Goal: Transaction & Acquisition: Purchase product/service

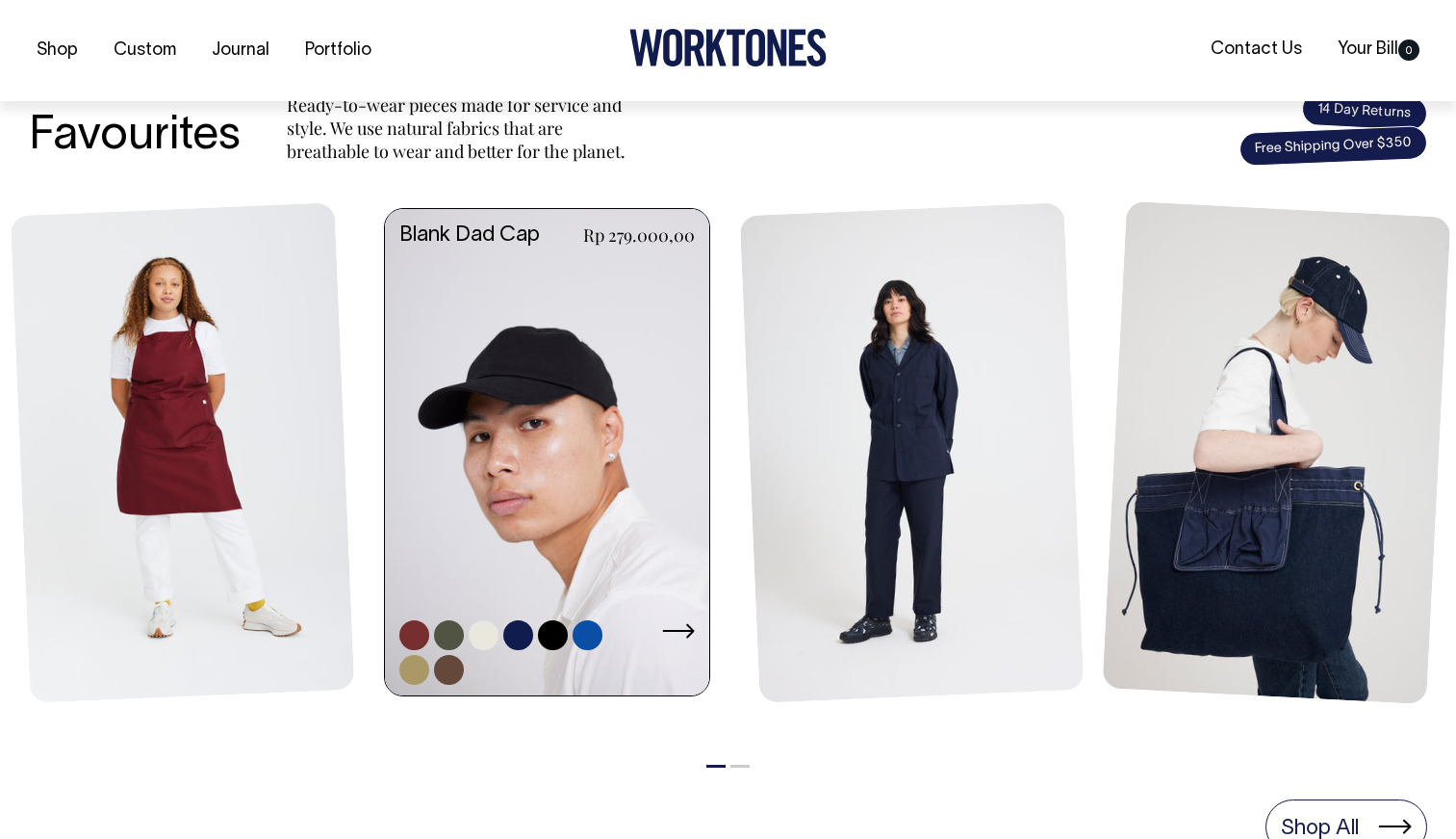
scroll to position [765, 0]
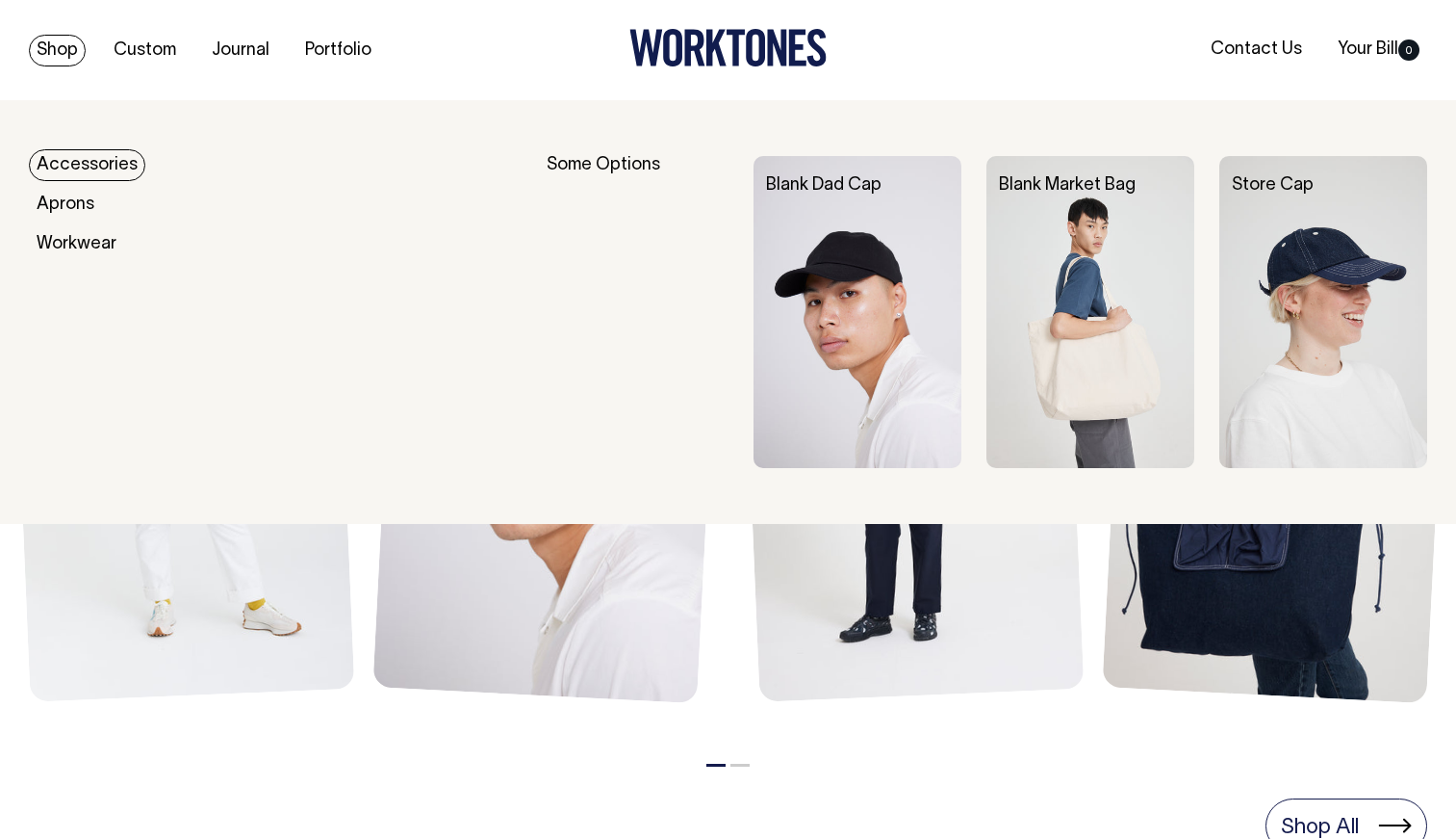
click at [109, 163] on link "Accessories" at bounding box center [87, 165] width 116 height 31
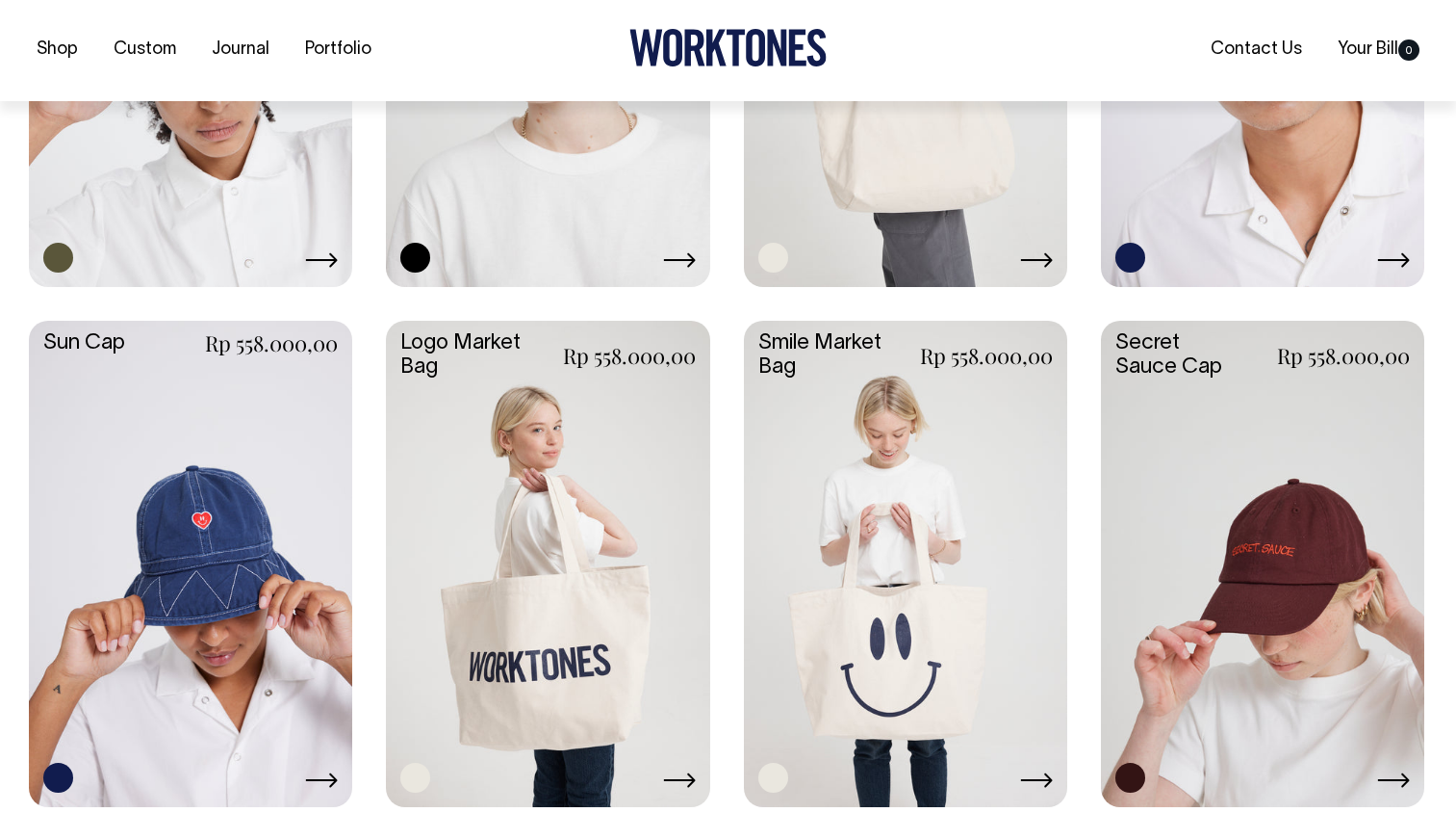
scroll to position [1310, 0]
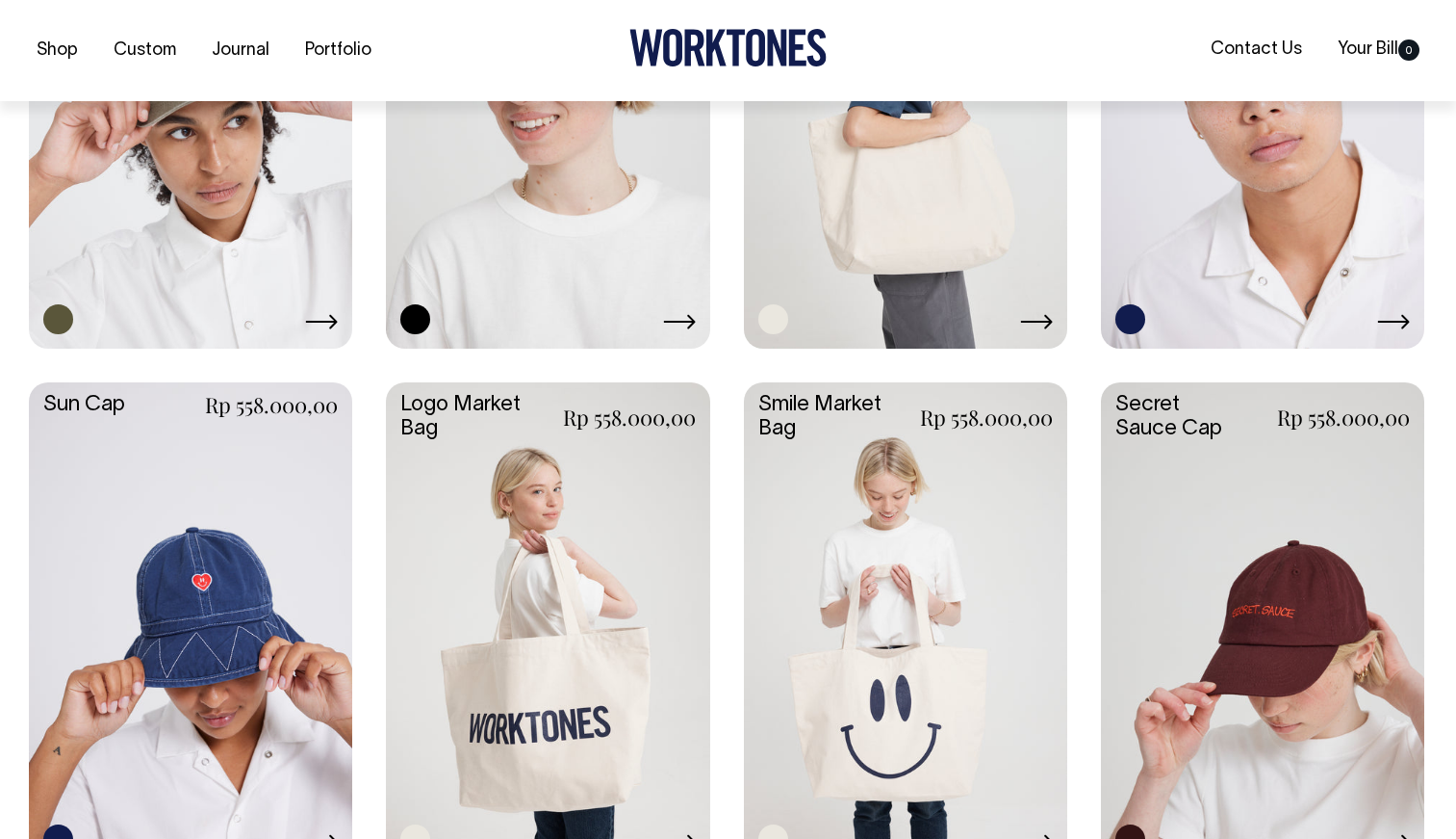
click at [521, 601] on link at bounding box center [548, 623] width 323 height 481
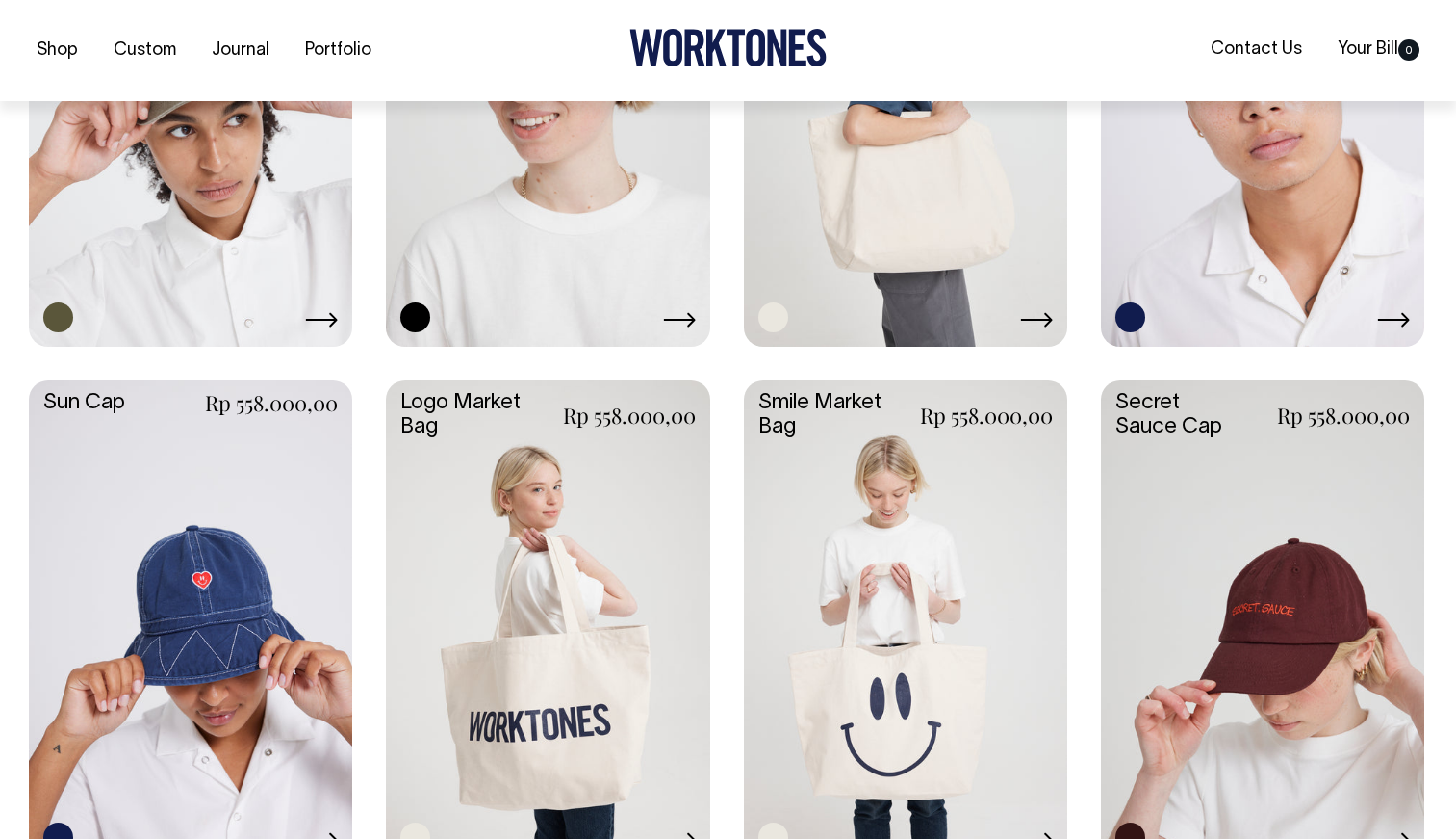
scroll to position [1251, 0]
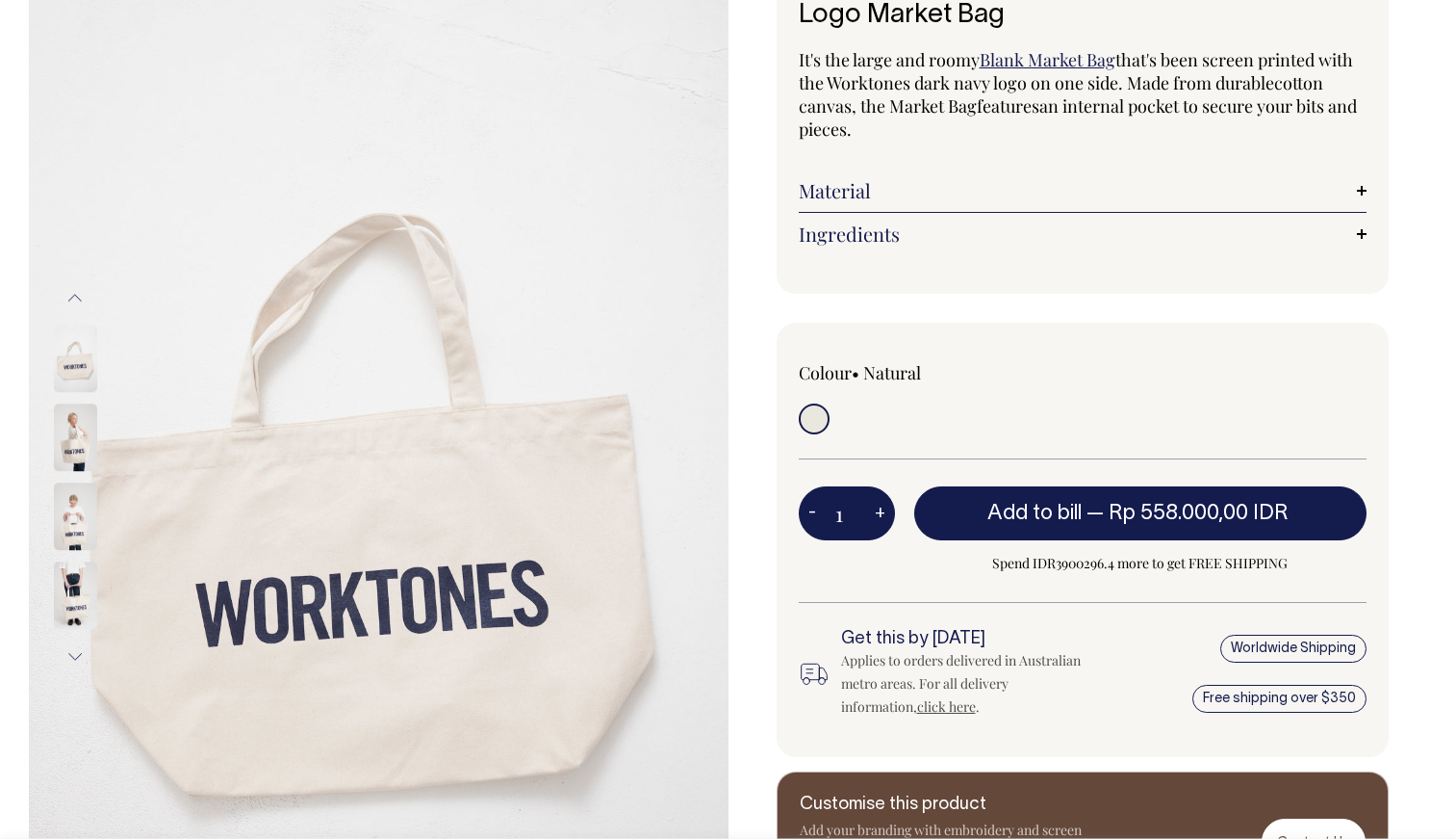
scroll to position [150, 0]
click at [70, 443] on img at bounding box center [76, 437] width 43 height 68
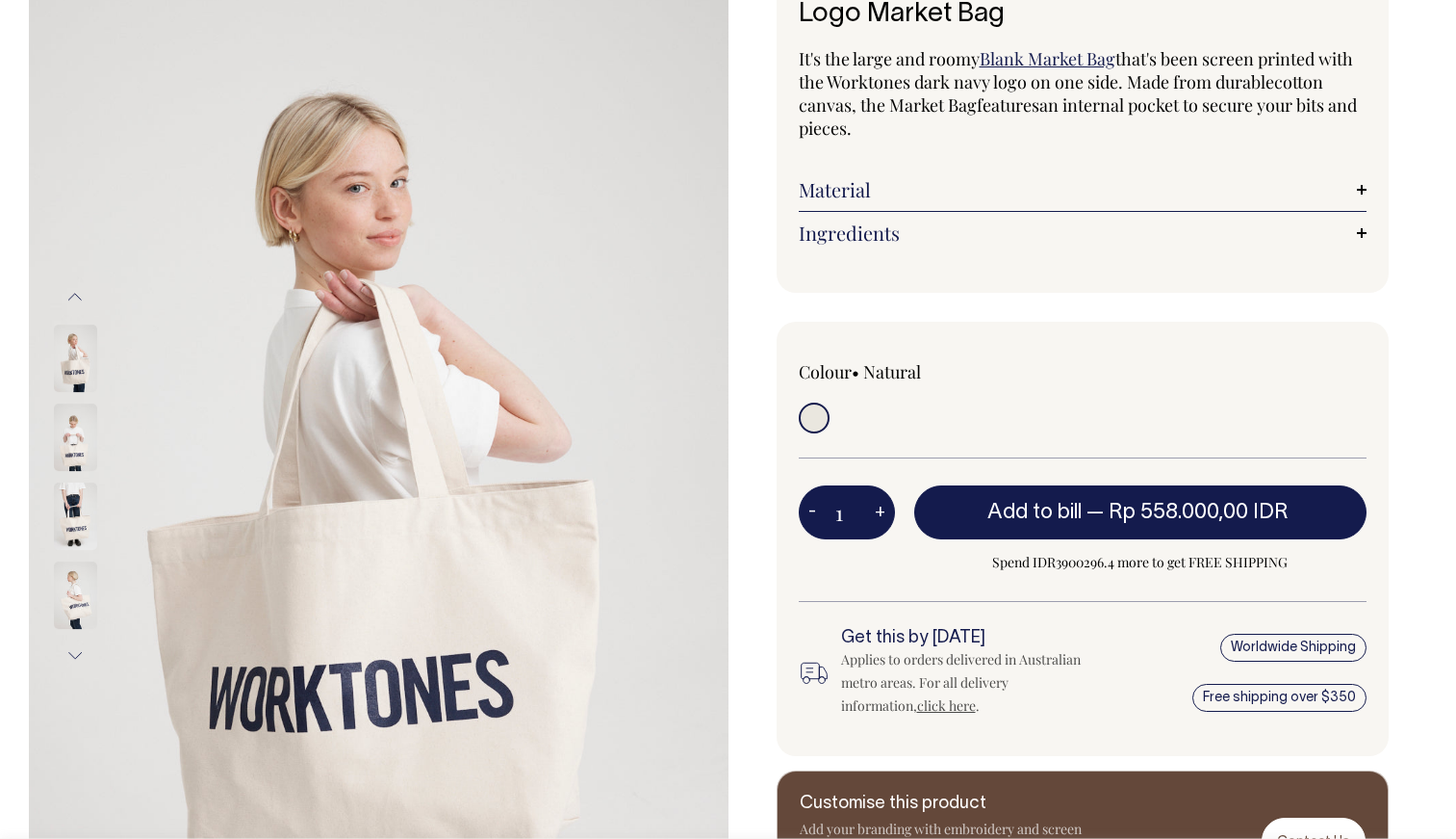
drag, startPoint x: 69, startPoint y: 606, endPoint x: 72, endPoint y: 570, distance: 36.1
click at [69, 605] on img at bounding box center [76, 595] width 43 height 68
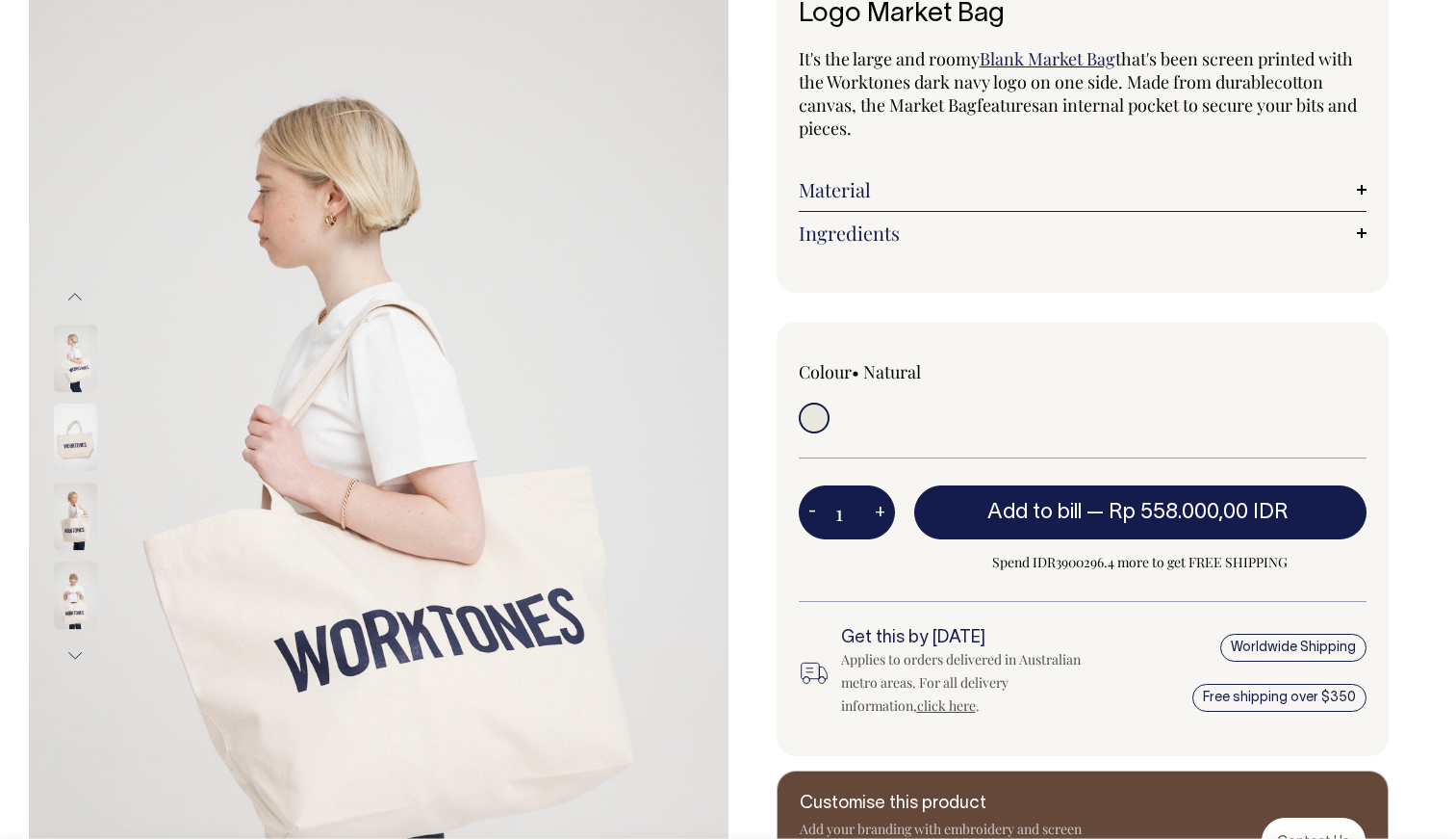
click at [72, 436] on img at bounding box center [76, 437] width 43 height 68
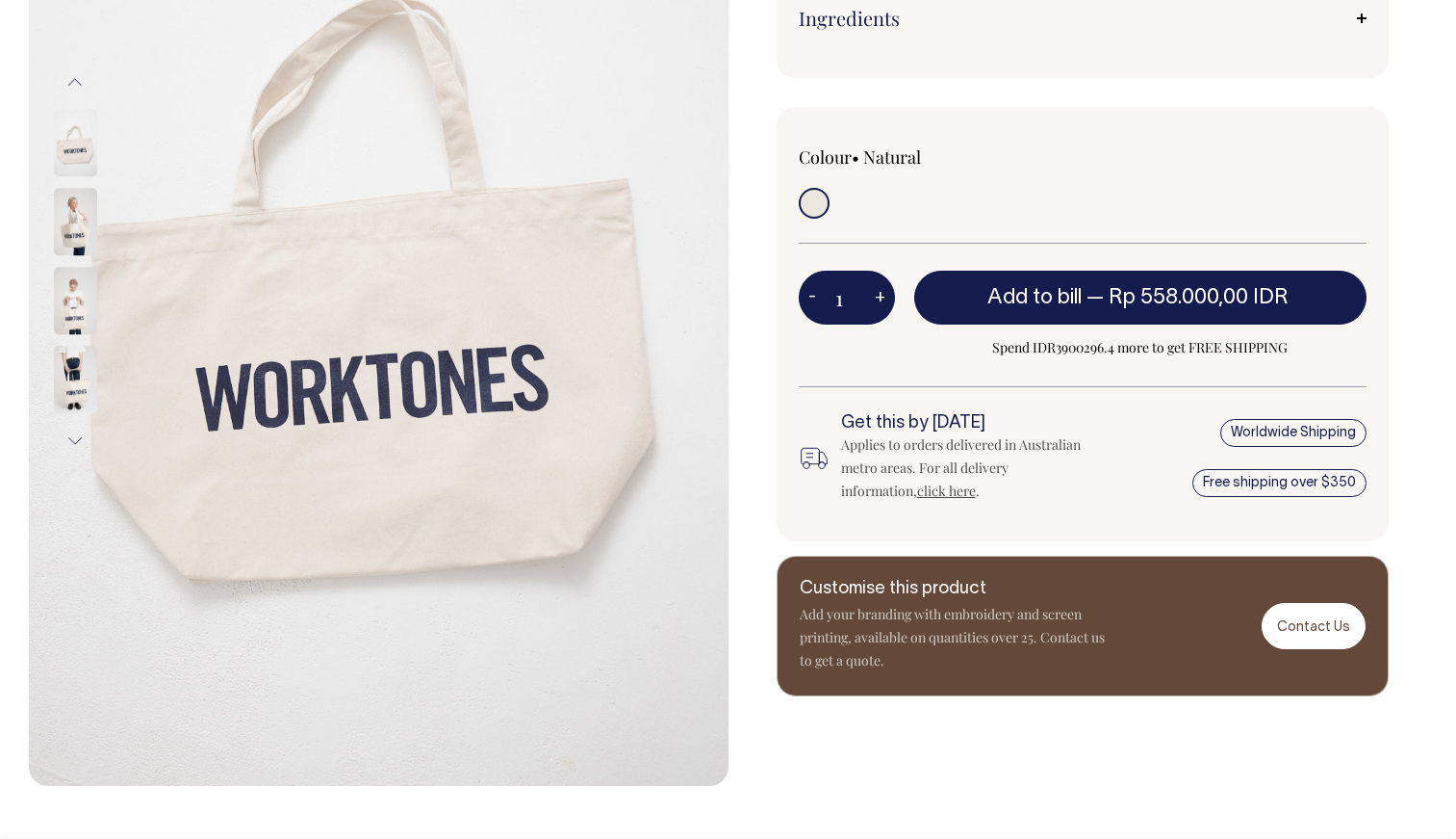
click at [812, 210] on input "radio" at bounding box center [814, 203] width 30 height 30
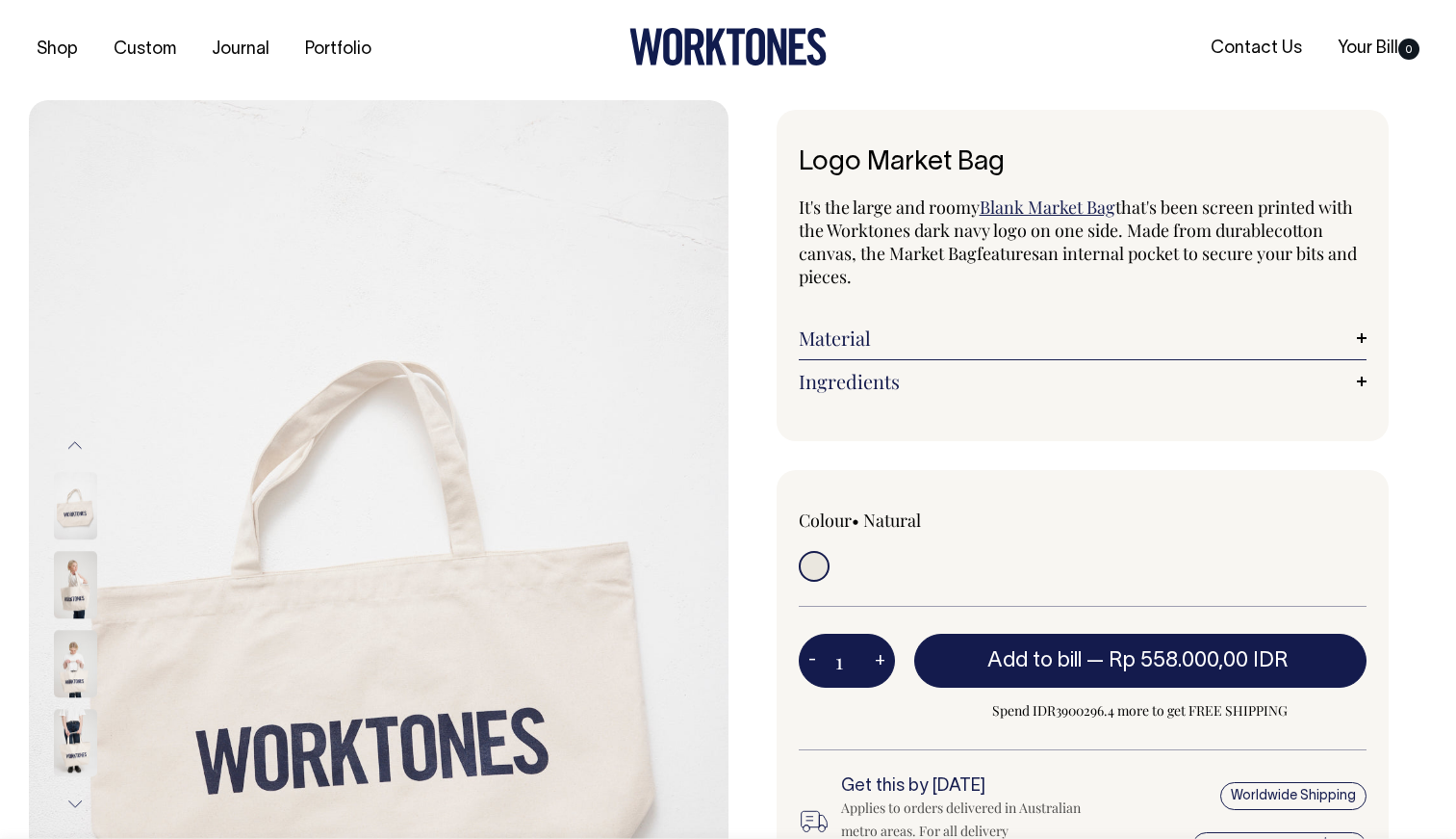
scroll to position [0, 0]
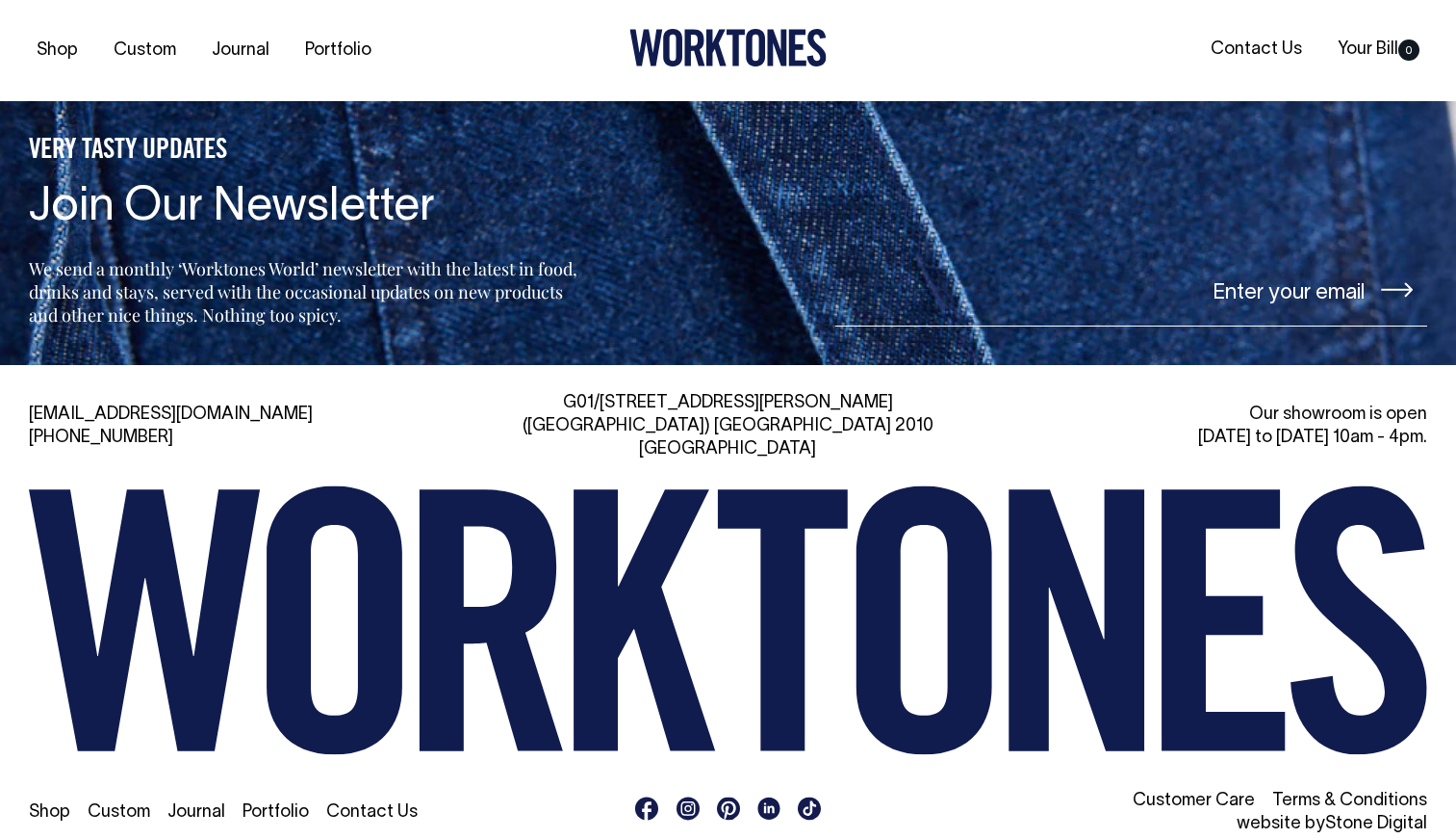
scroll to position [2762, 0]
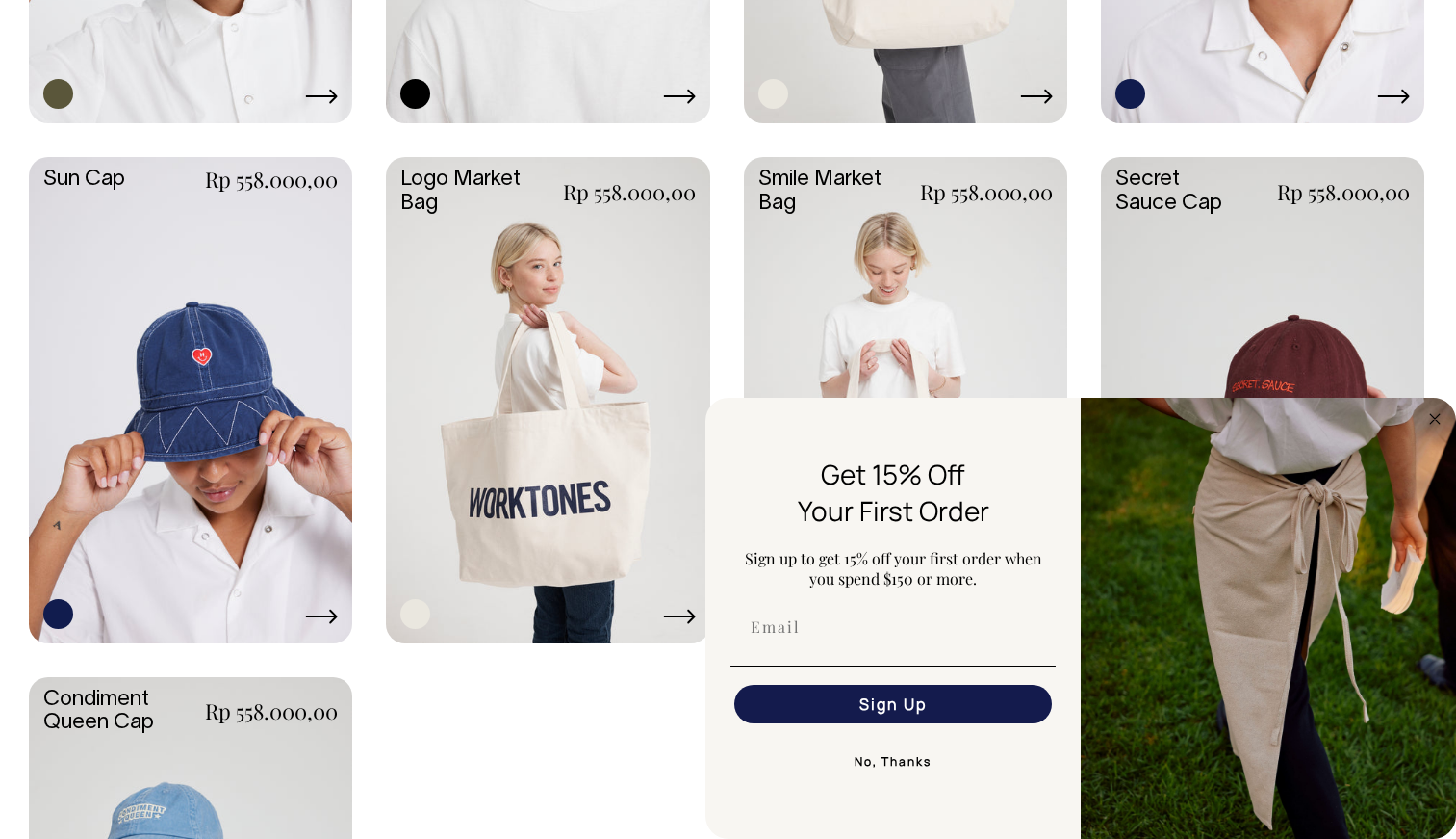
drag, startPoint x: 1434, startPoint y: 428, endPoint x: 1357, endPoint y: 428, distance: 77.0
click at [1434, 428] on circle "Close dialog" at bounding box center [1435, 418] width 23 height 23
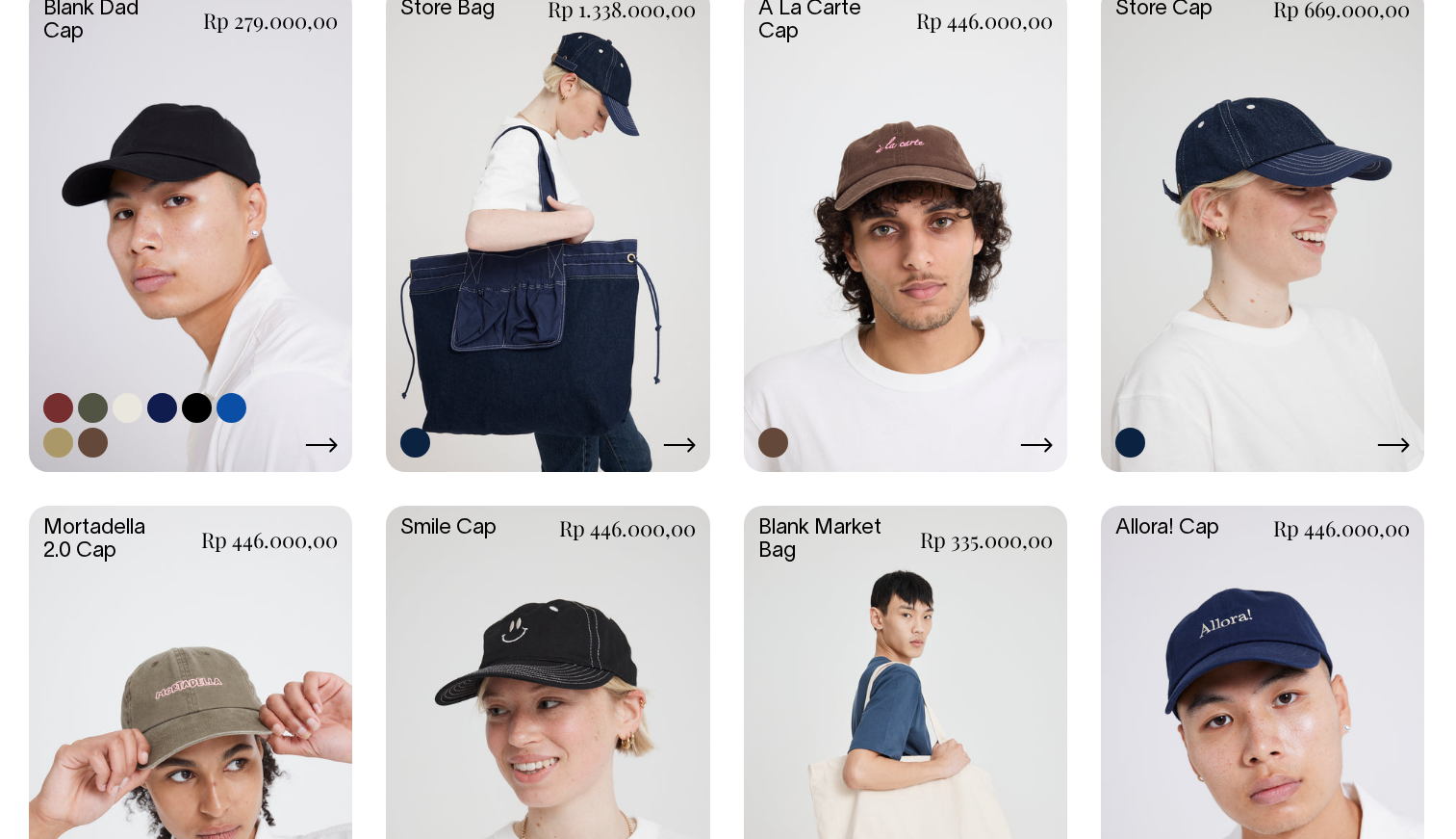
click at [202, 225] on link at bounding box center [190, 226] width 323 height 481
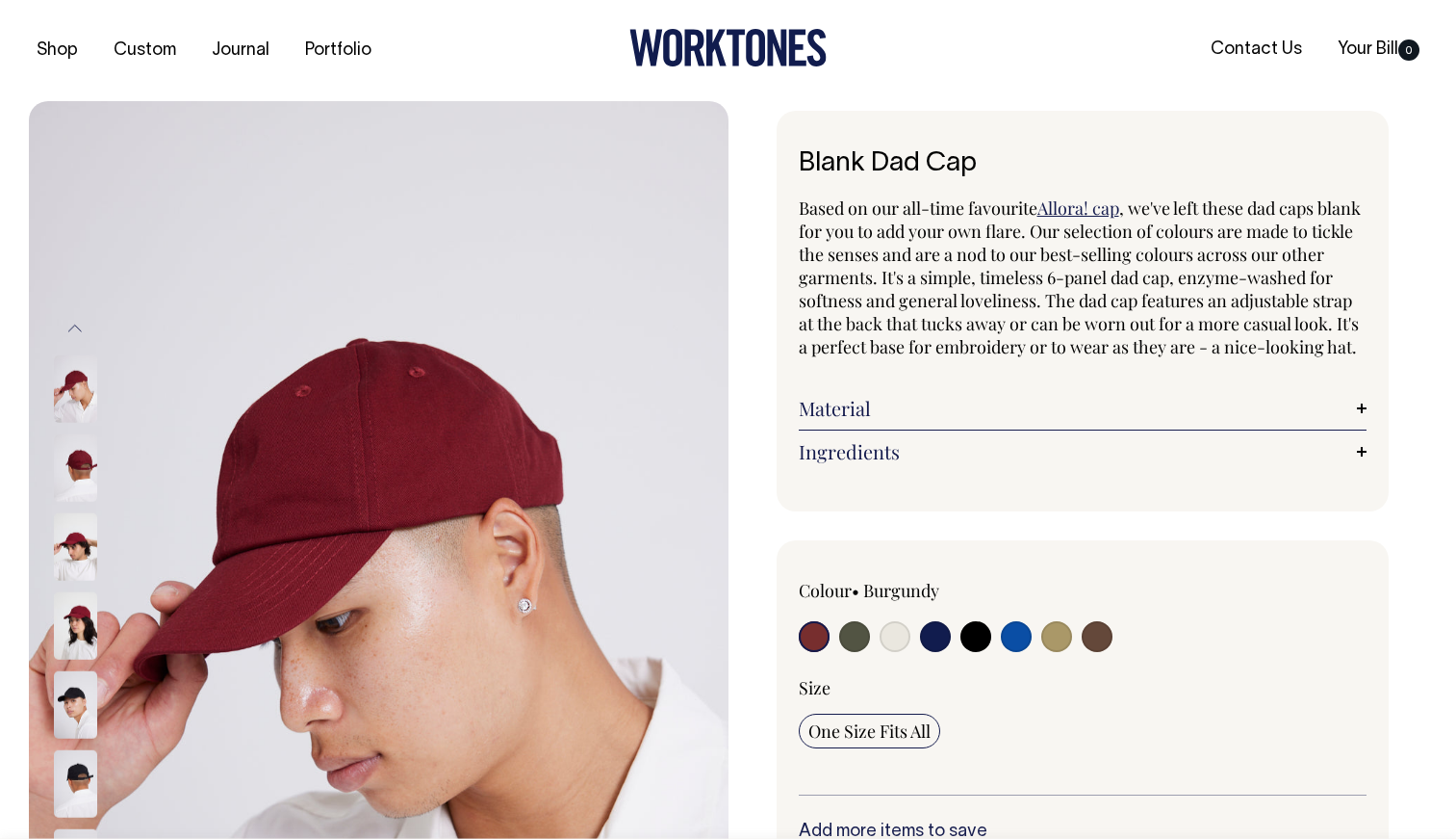
click at [813, 652] on input "radio" at bounding box center [814, 635] width 30 height 30
click at [1101, 652] on input "radio" at bounding box center [1096, 635] width 30 height 30
radio input "true"
select select "Espresso"
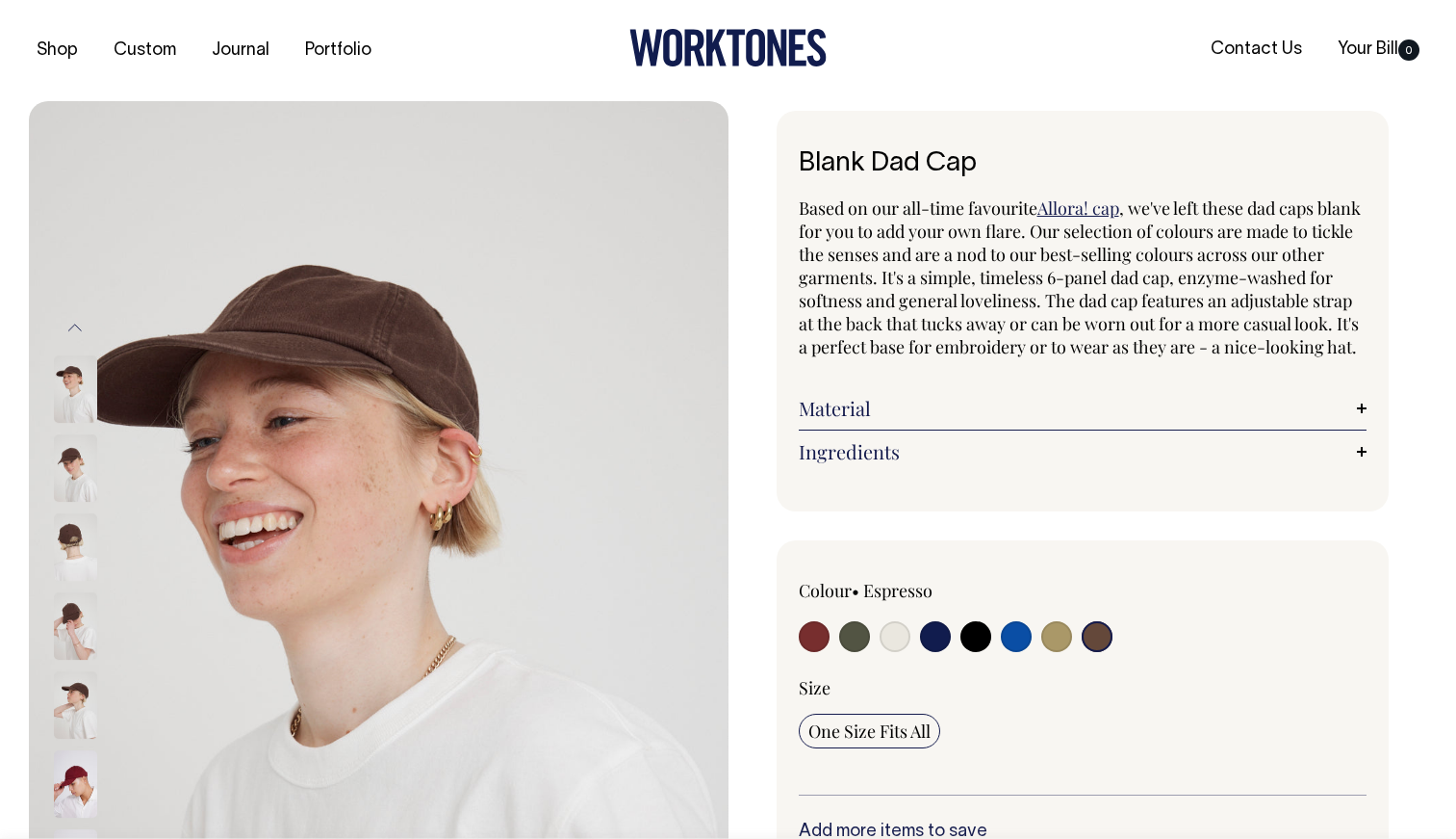
click at [814, 652] on input "radio" at bounding box center [814, 635] width 30 height 30
radio input "true"
select select "Burgundy"
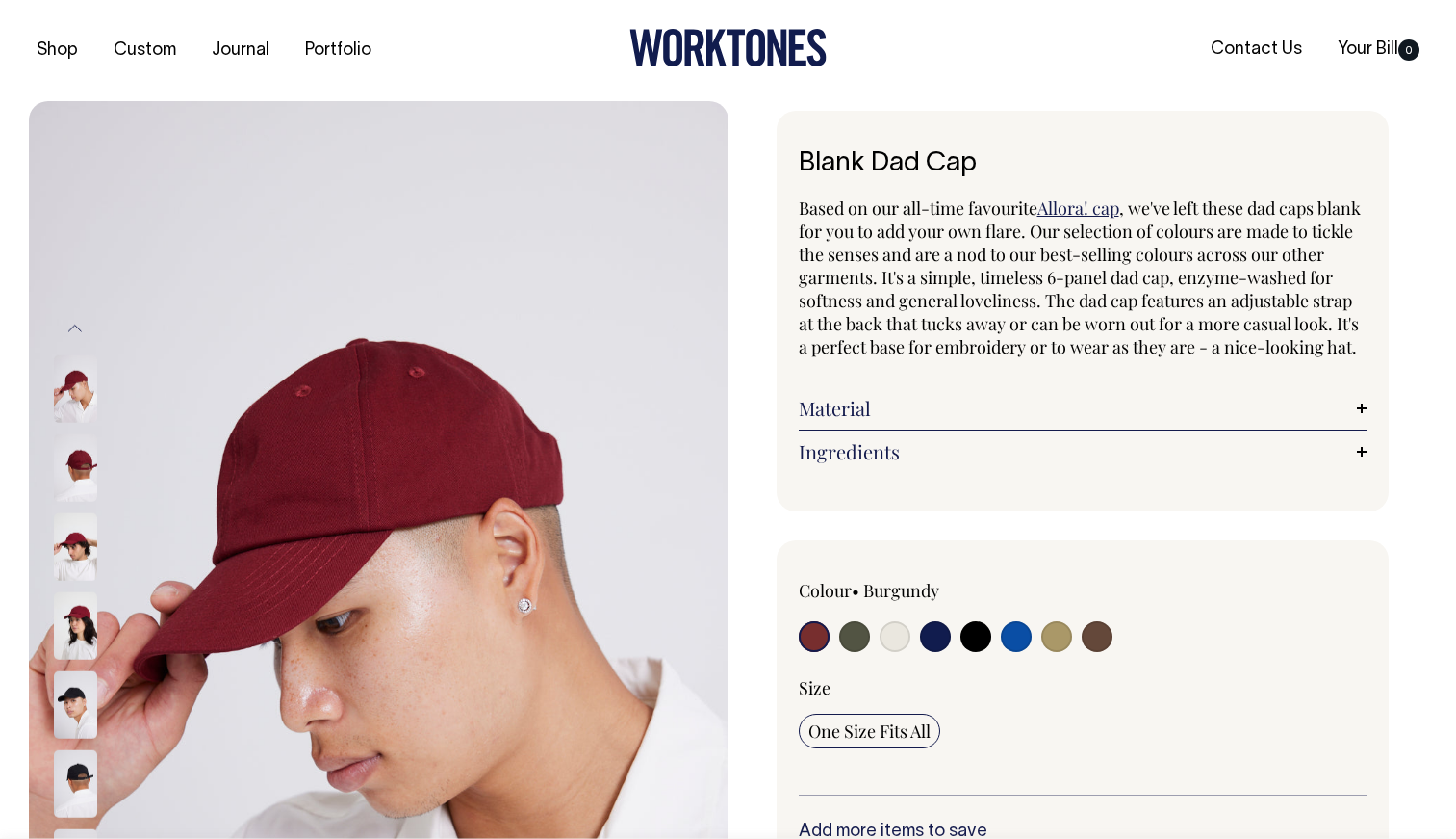
click at [75, 390] on img at bounding box center [76, 389] width 43 height 68
click at [69, 480] on img at bounding box center [76, 468] width 43 height 68
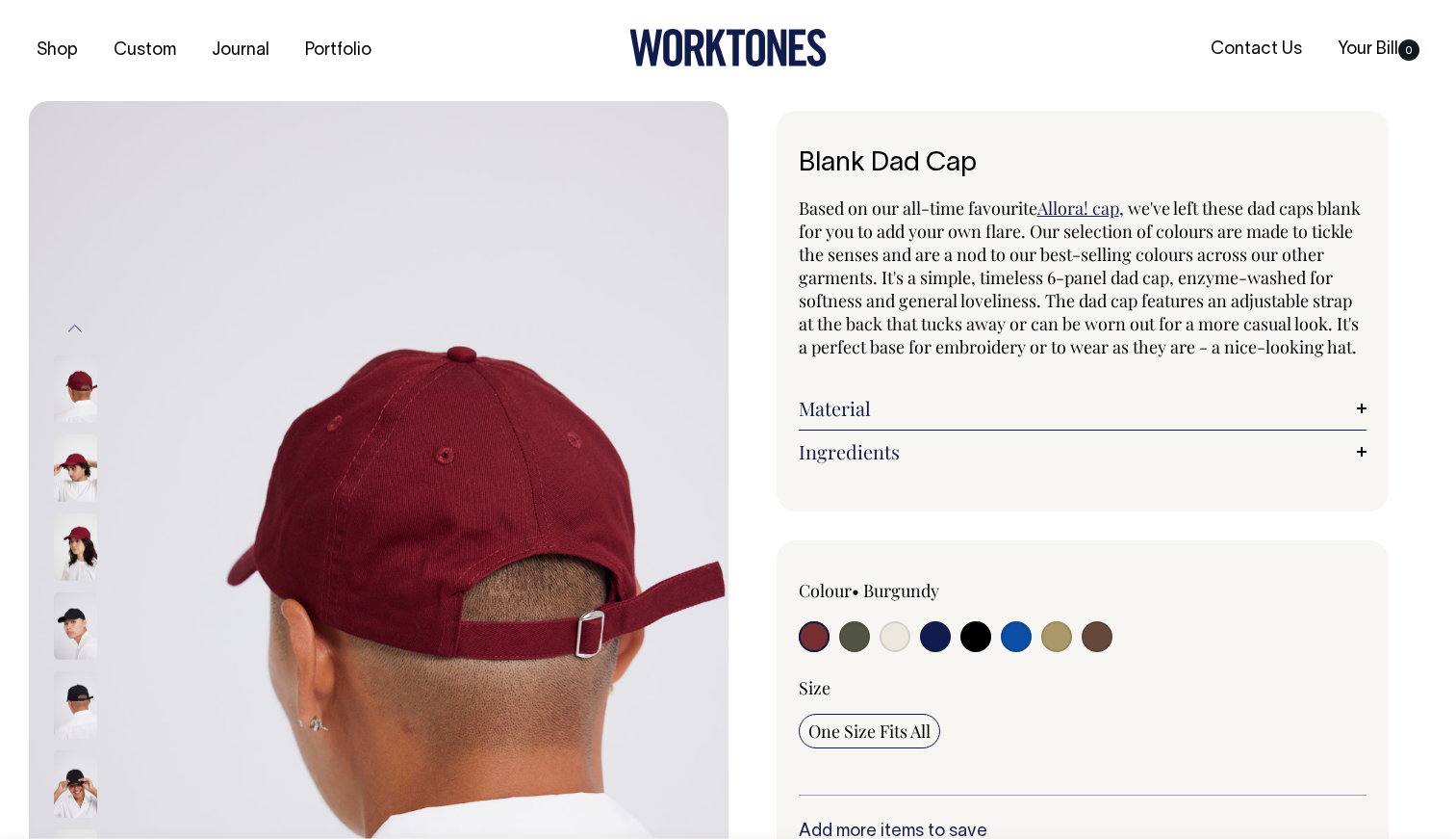
click at [76, 508] on div at bounding box center [101, 547] width 96 height 79
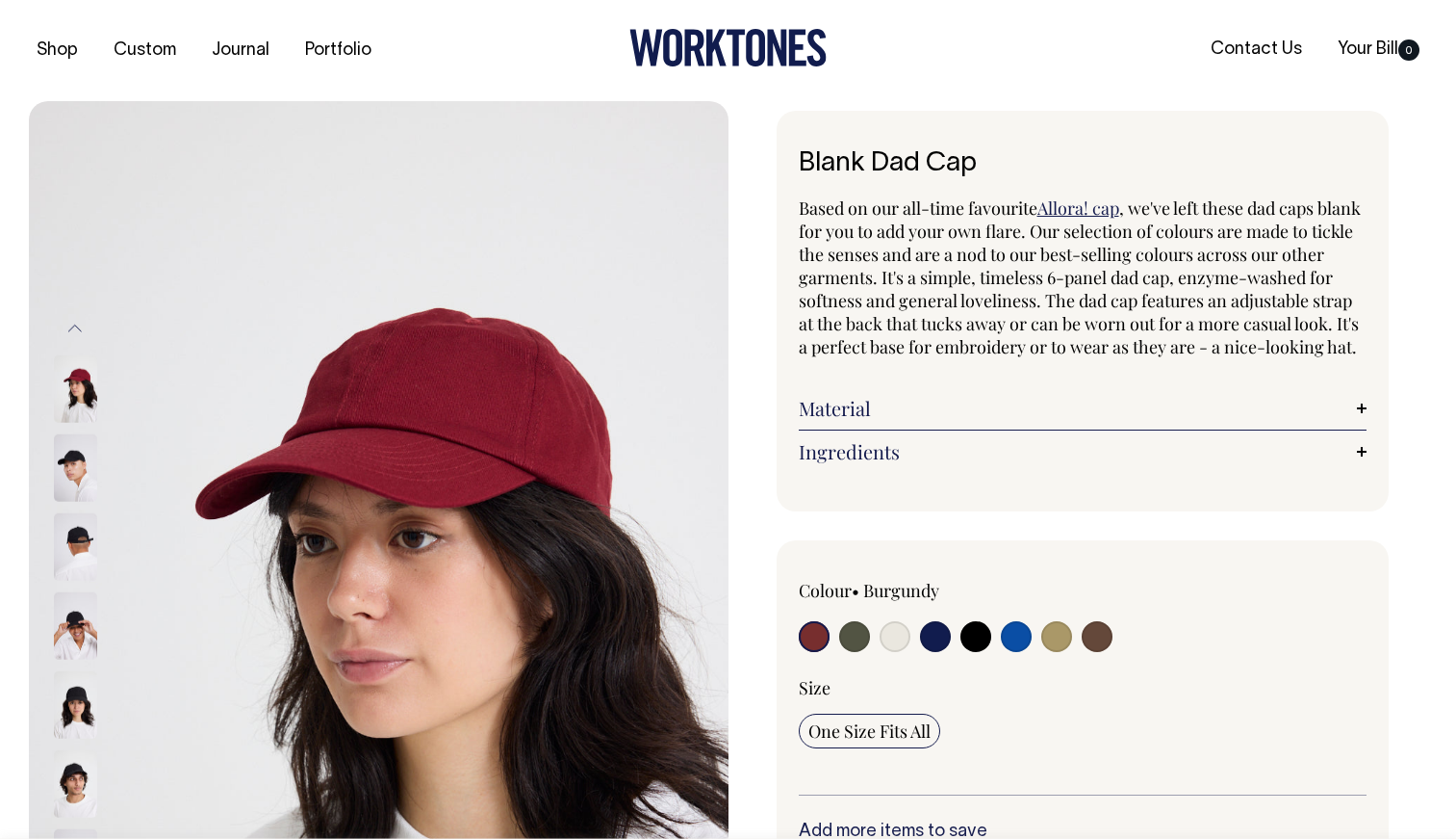
click at [71, 526] on img at bounding box center [76, 547] width 43 height 68
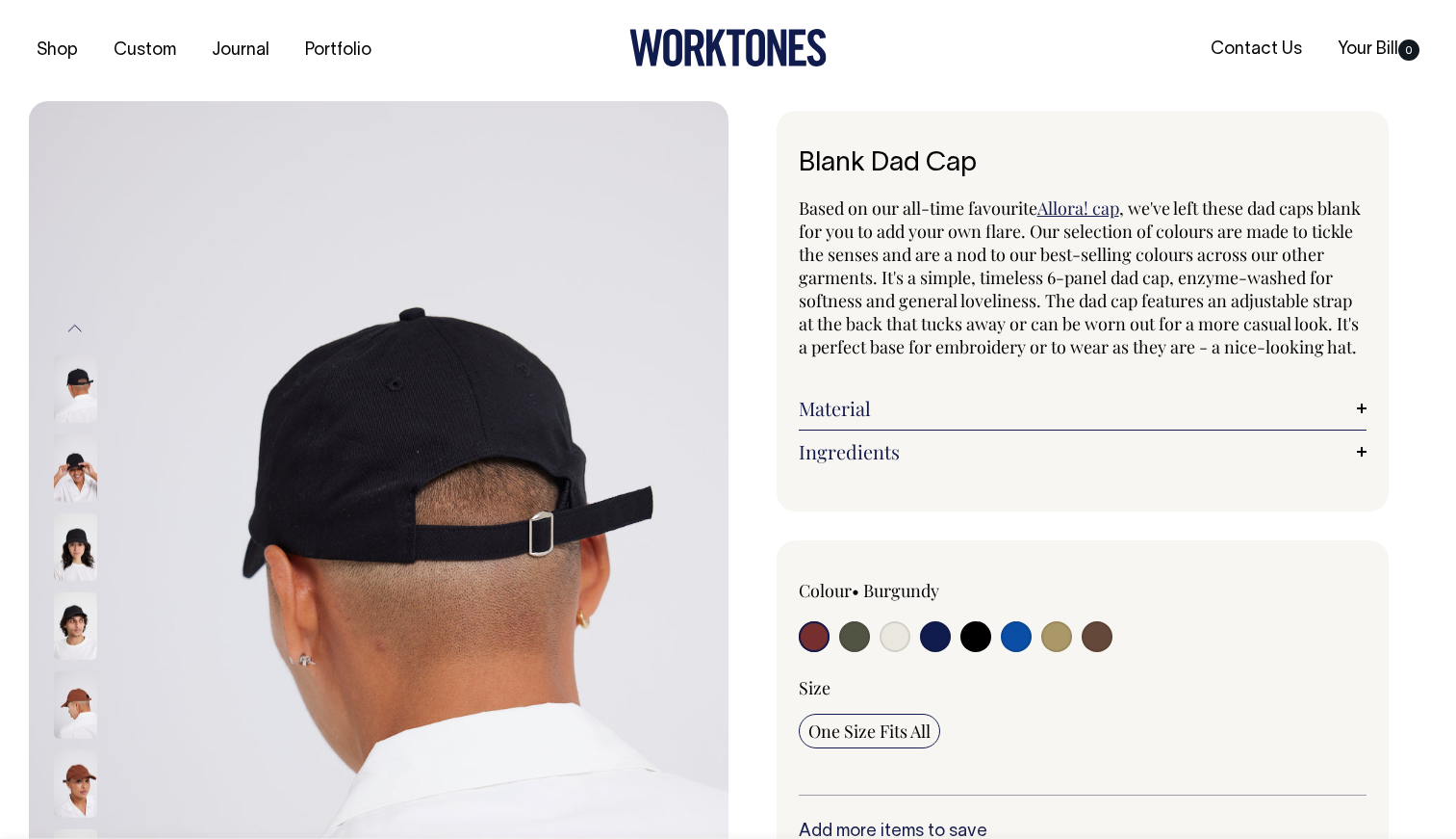
click at [76, 796] on img at bounding box center [76, 784] width 43 height 68
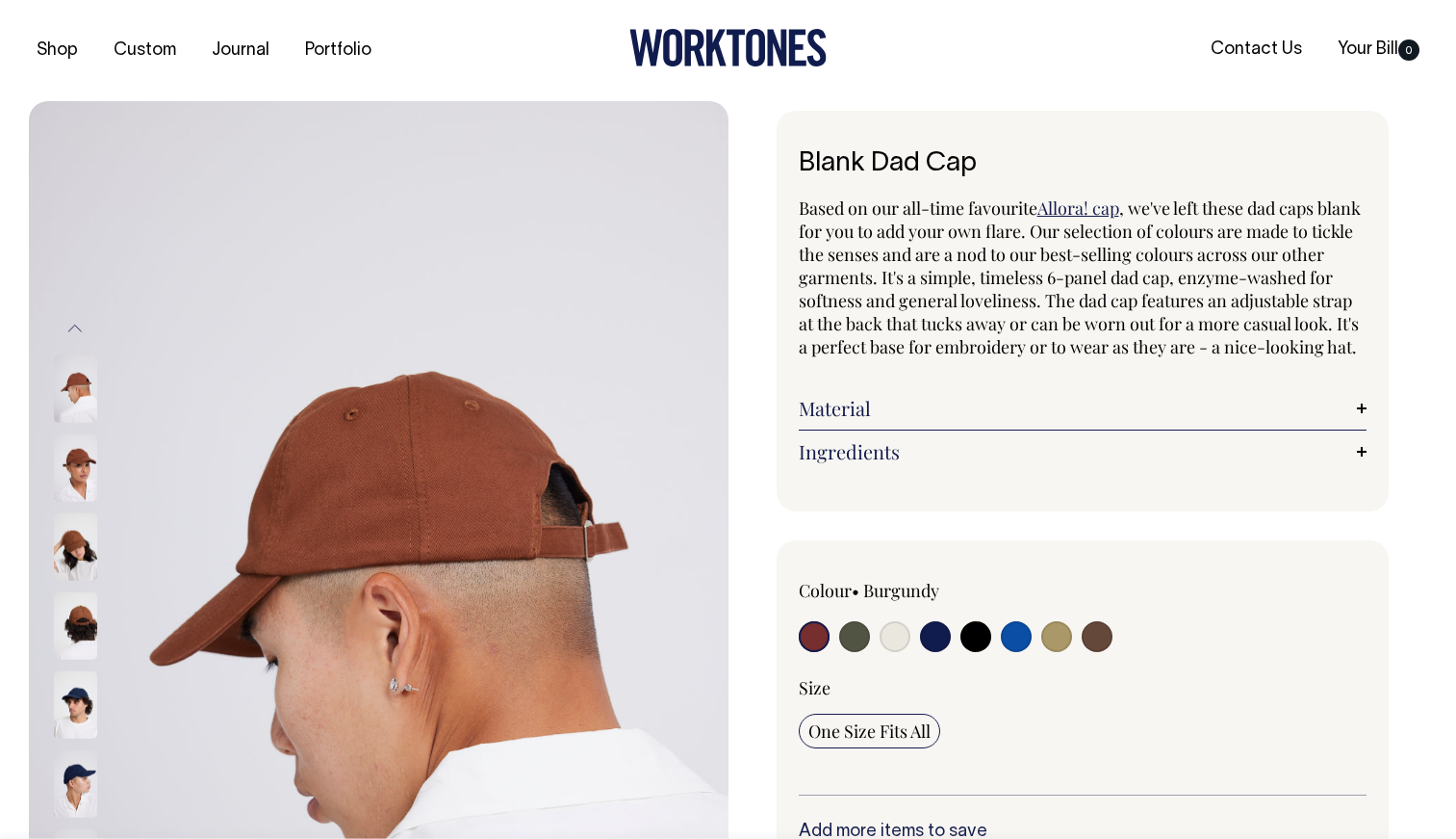
click at [78, 330] on button "Previous" at bounding box center [75, 328] width 29 height 43
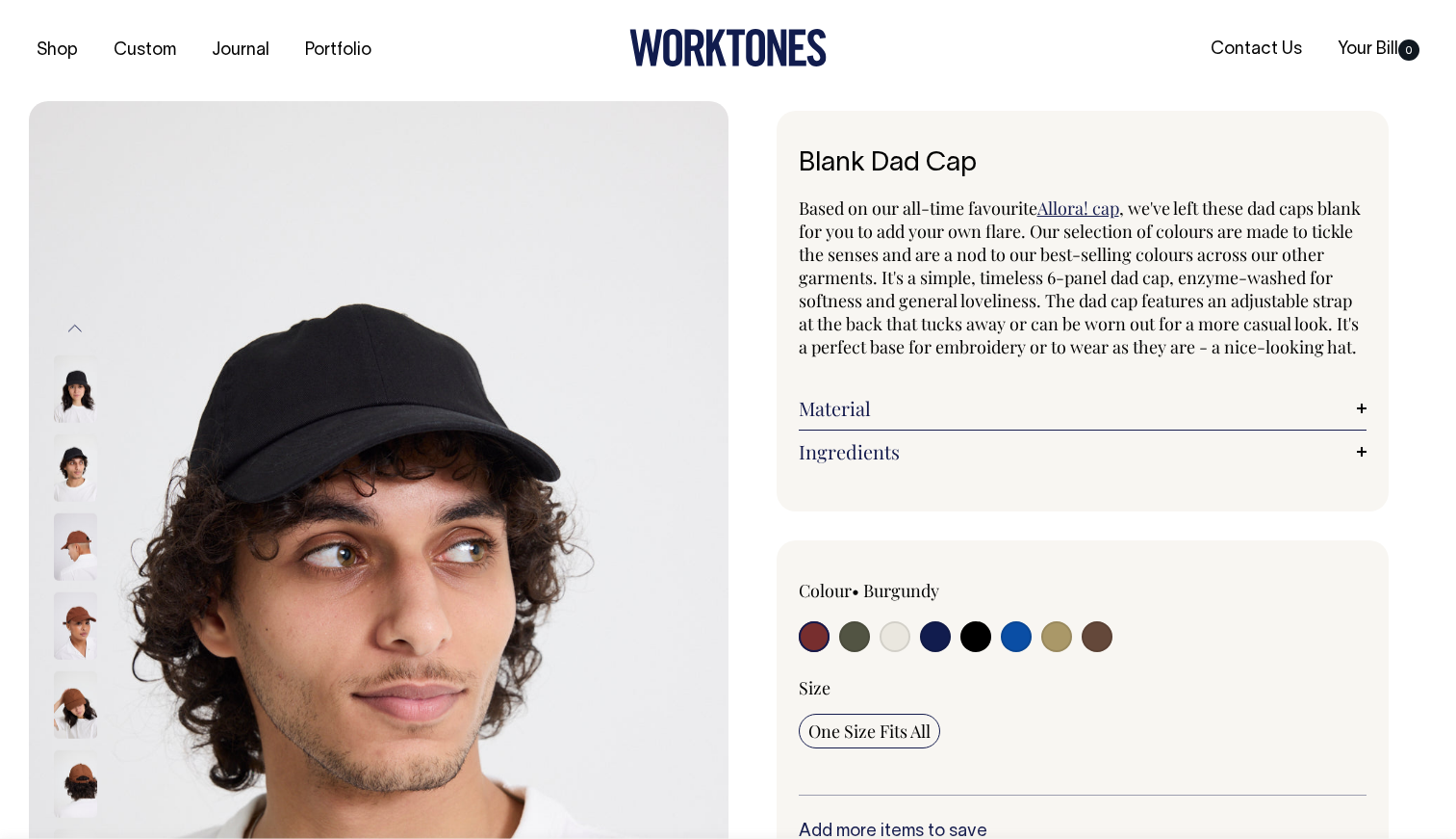
click at [78, 330] on button "Previous" at bounding box center [75, 328] width 29 height 43
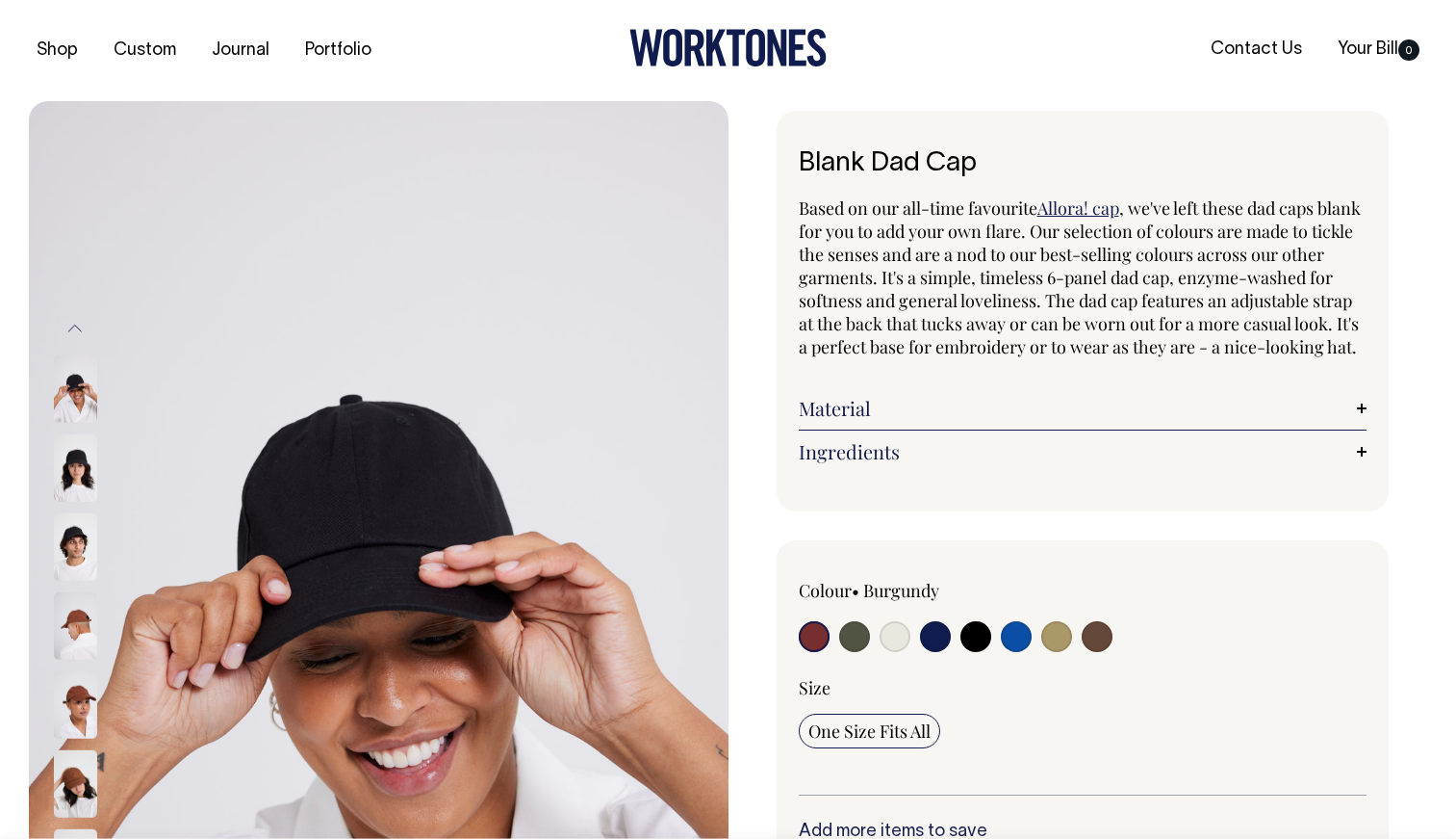
click at [78, 330] on button "Previous" at bounding box center [75, 328] width 29 height 43
click at [421, 441] on img at bounding box center [379, 627] width 700 height 1050
click at [78, 324] on button "Previous" at bounding box center [75, 328] width 29 height 43
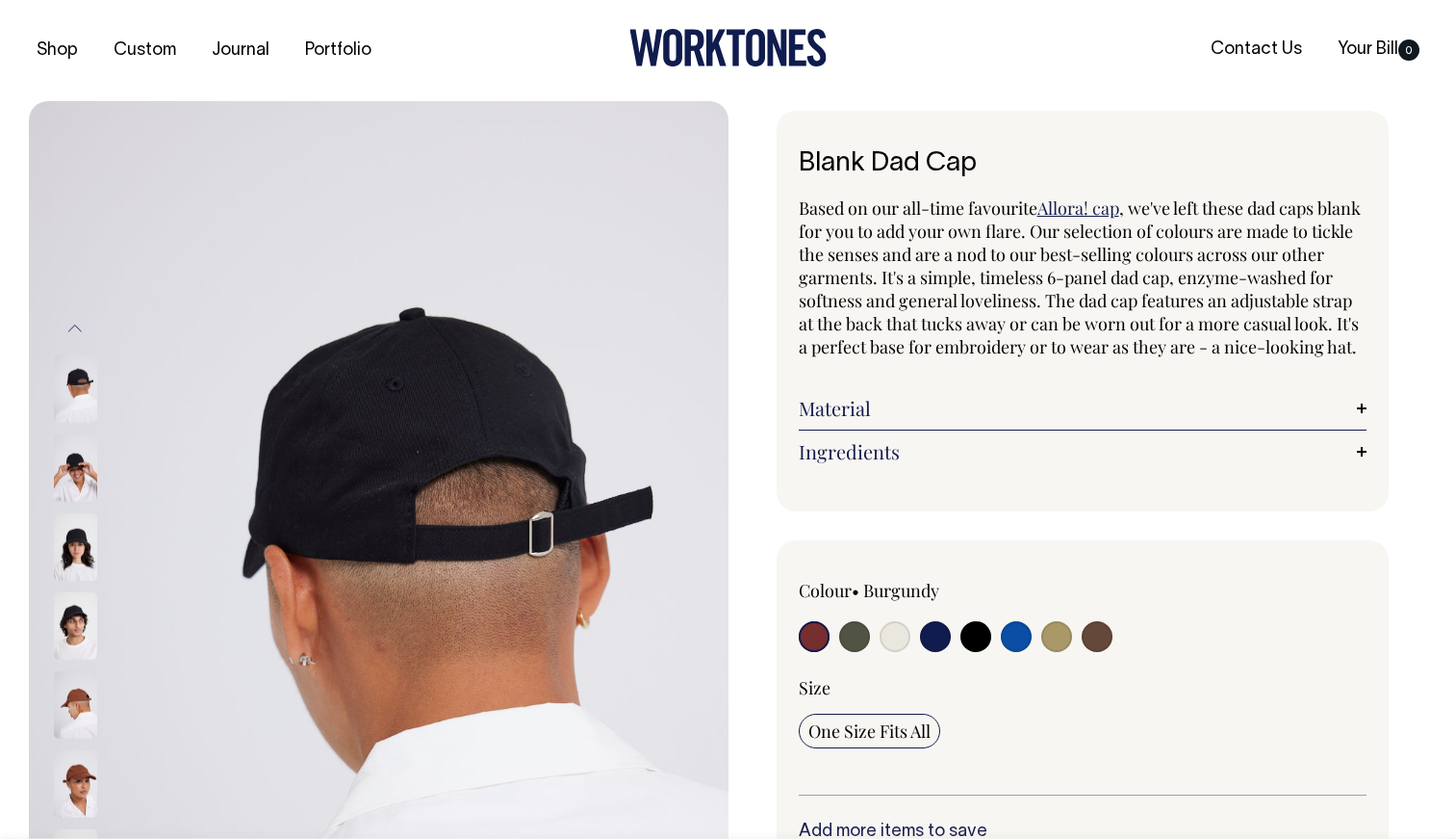
click at [78, 324] on button "Previous" at bounding box center [75, 328] width 29 height 43
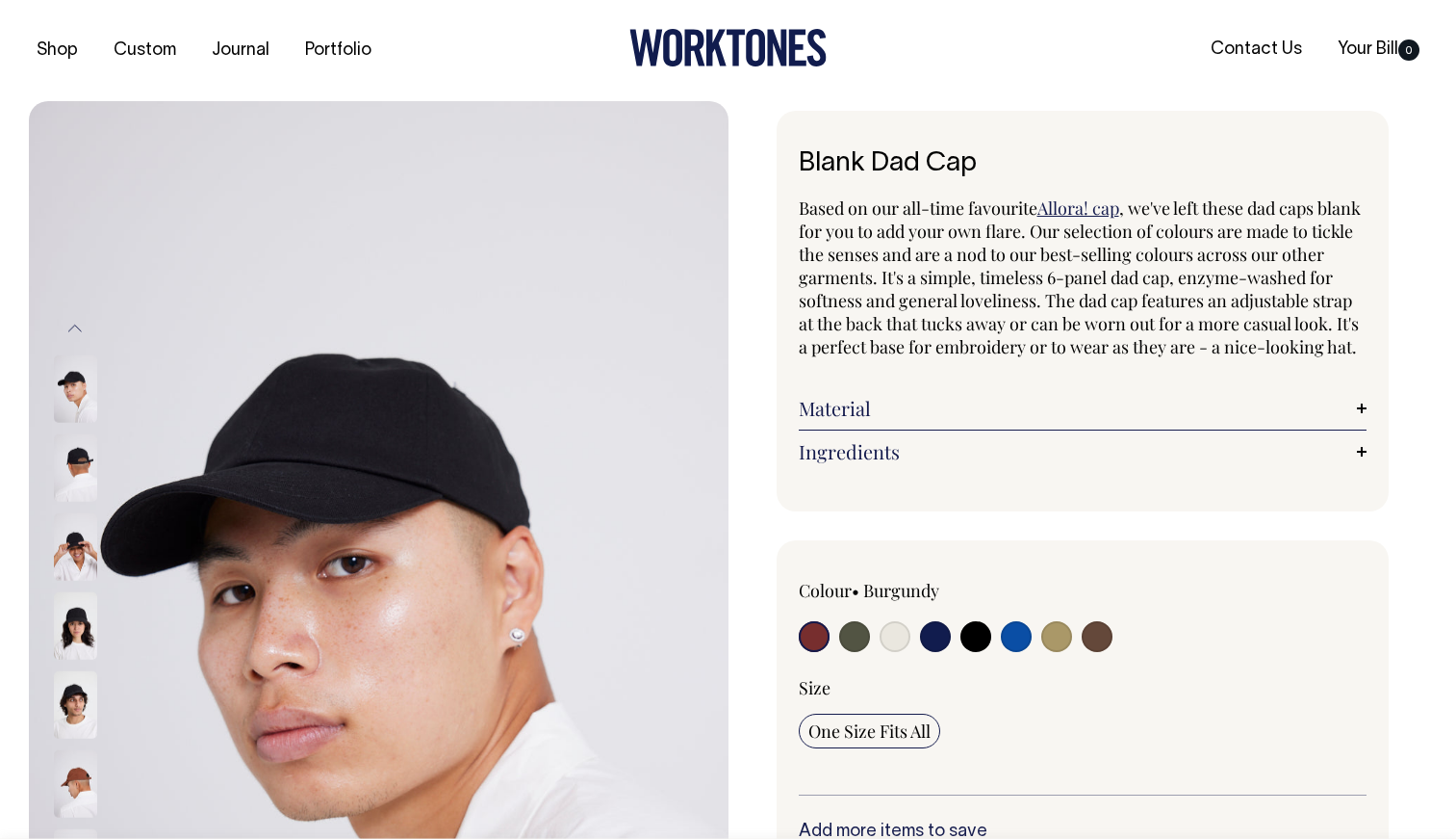
click at [78, 324] on button "Previous" at bounding box center [75, 328] width 29 height 43
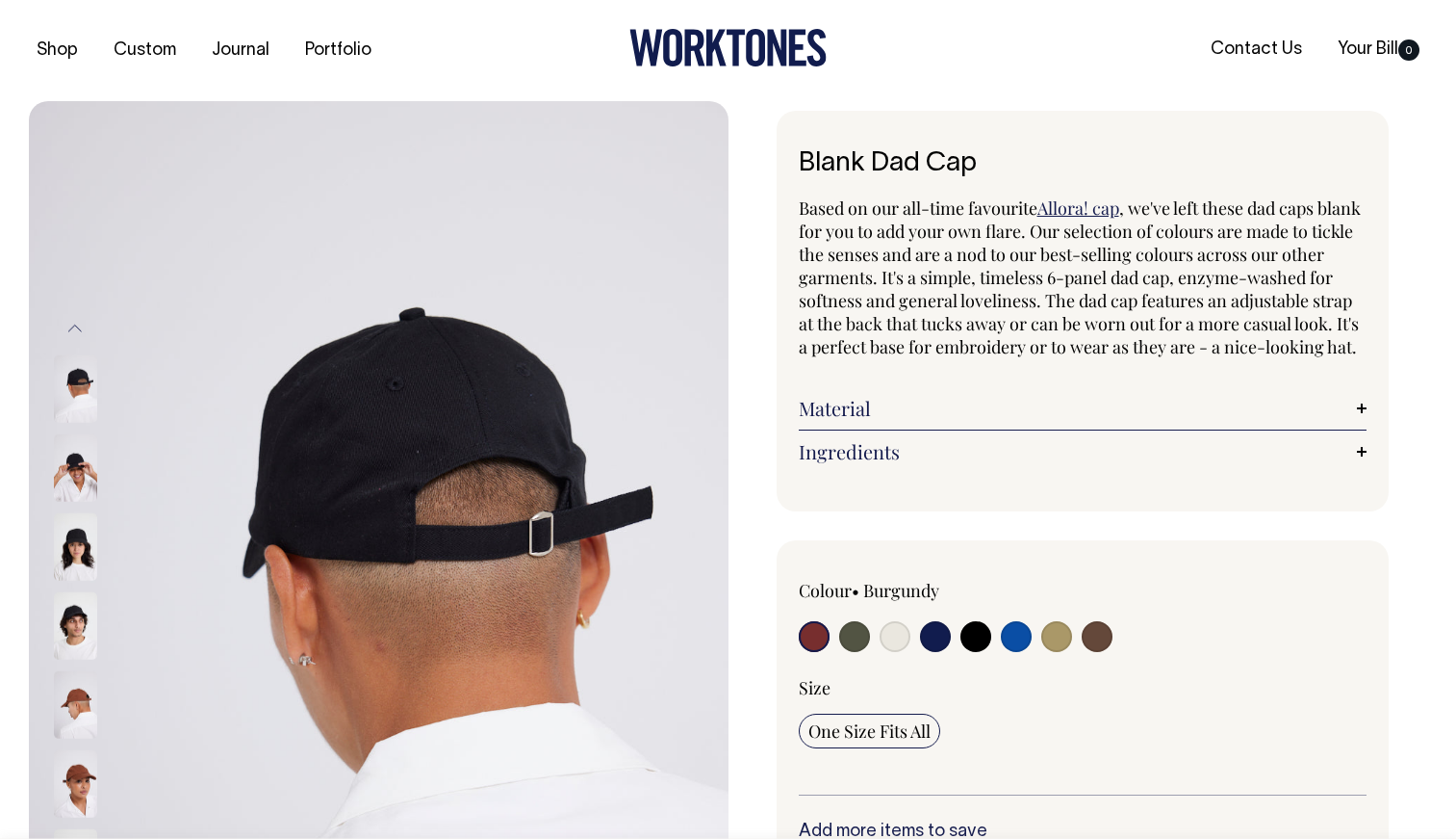
click at [819, 652] on input "radio" at bounding box center [814, 635] width 30 height 30
click at [812, 652] on input "radio" at bounding box center [814, 635] width 30 height 30
drag, startPoint x: 849, startPoint y: 663, endPoint x: 839, endPoint y: 664, distance: 10.0
click at [849, 652] on input "radio" at bounding box center [854, 635] width 30 height 30
radio input "true"
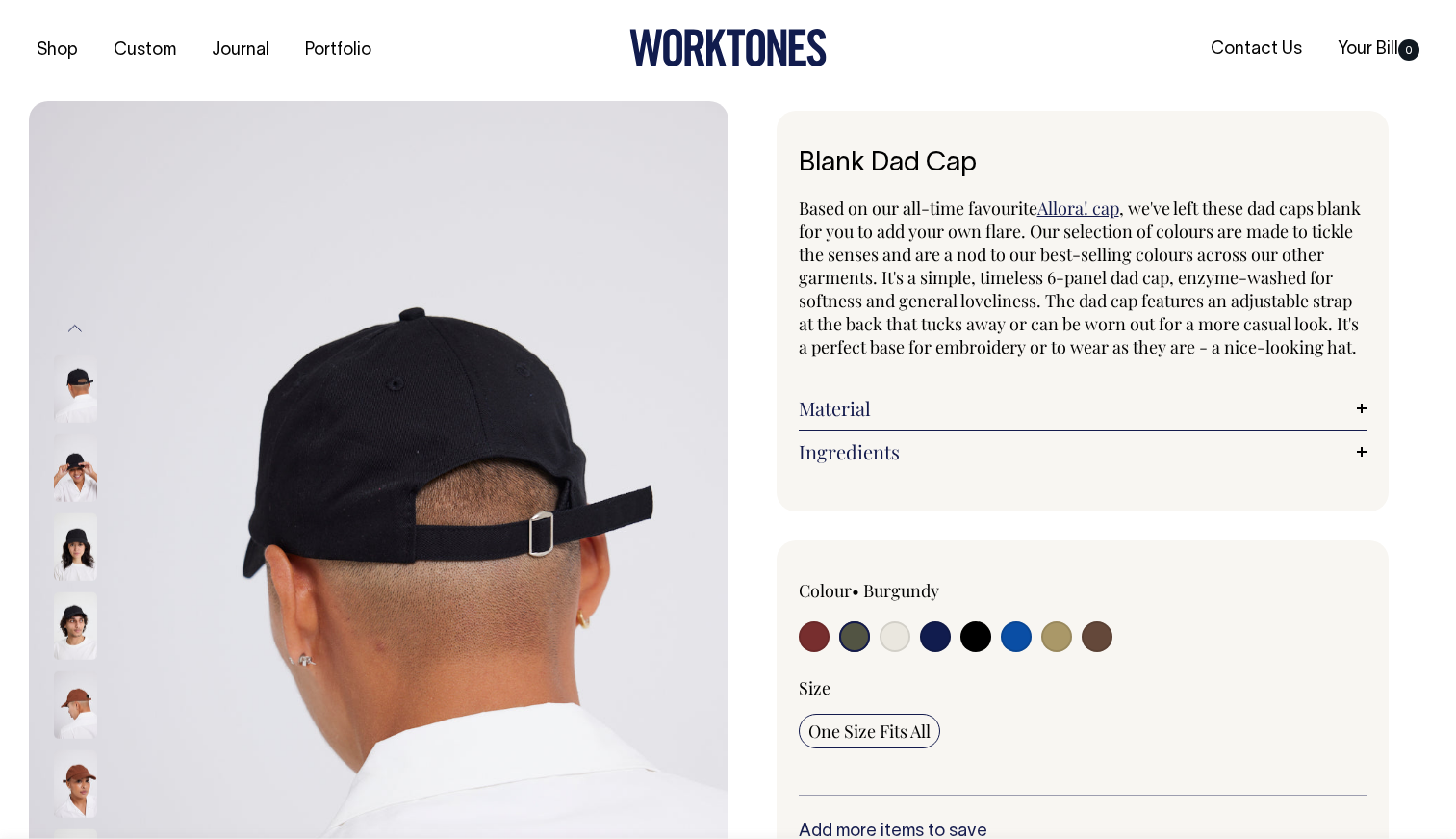
radio input "true"
select select "Olive"
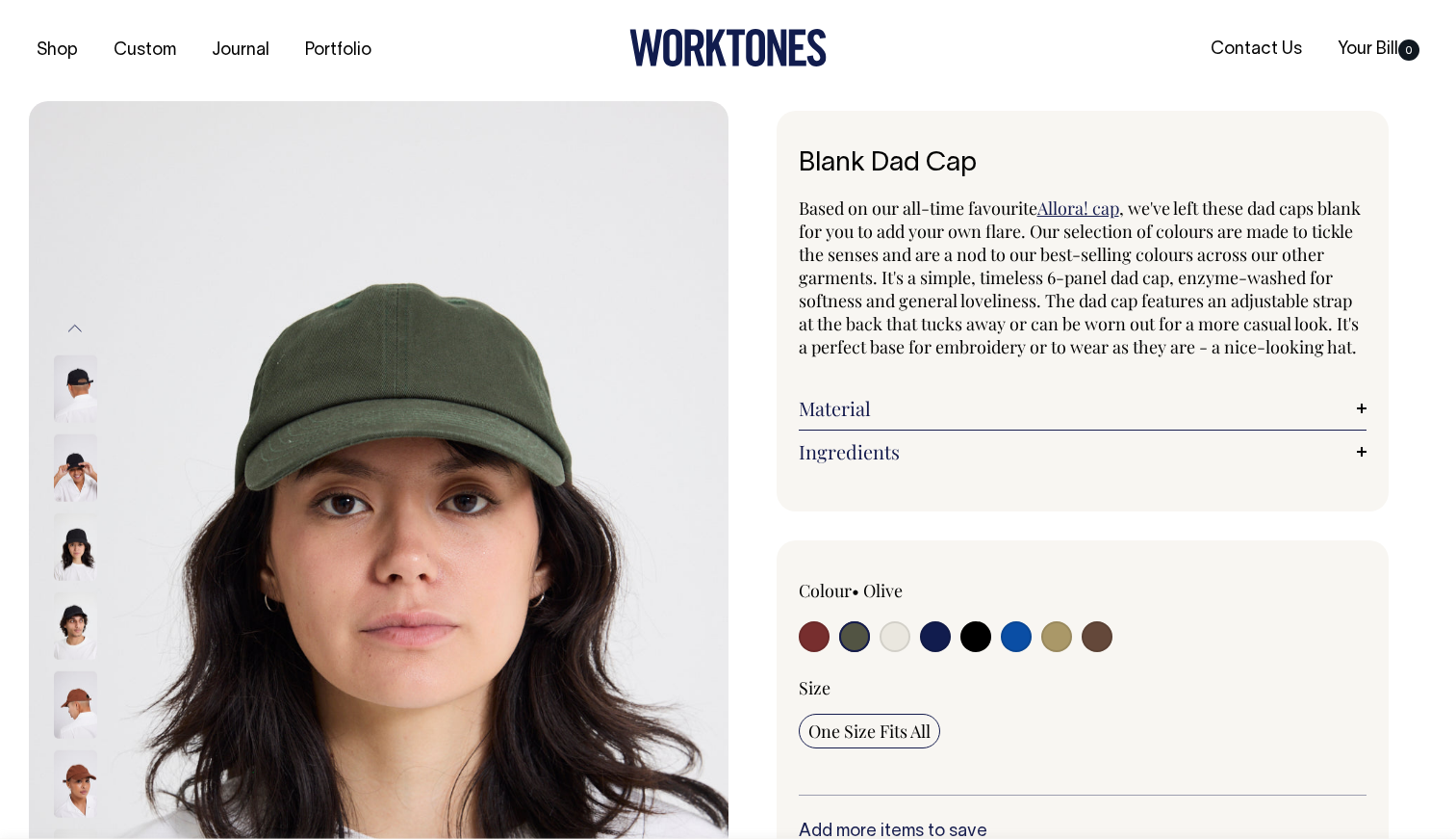
click at [822, 652] on input "radio" at bounding box center [814, 635] width 30 height 30
radio input "true"
select select "Burgundy"
click at [819, 652] on input "radio" at bounding box center [814, 635] width 30 height 30
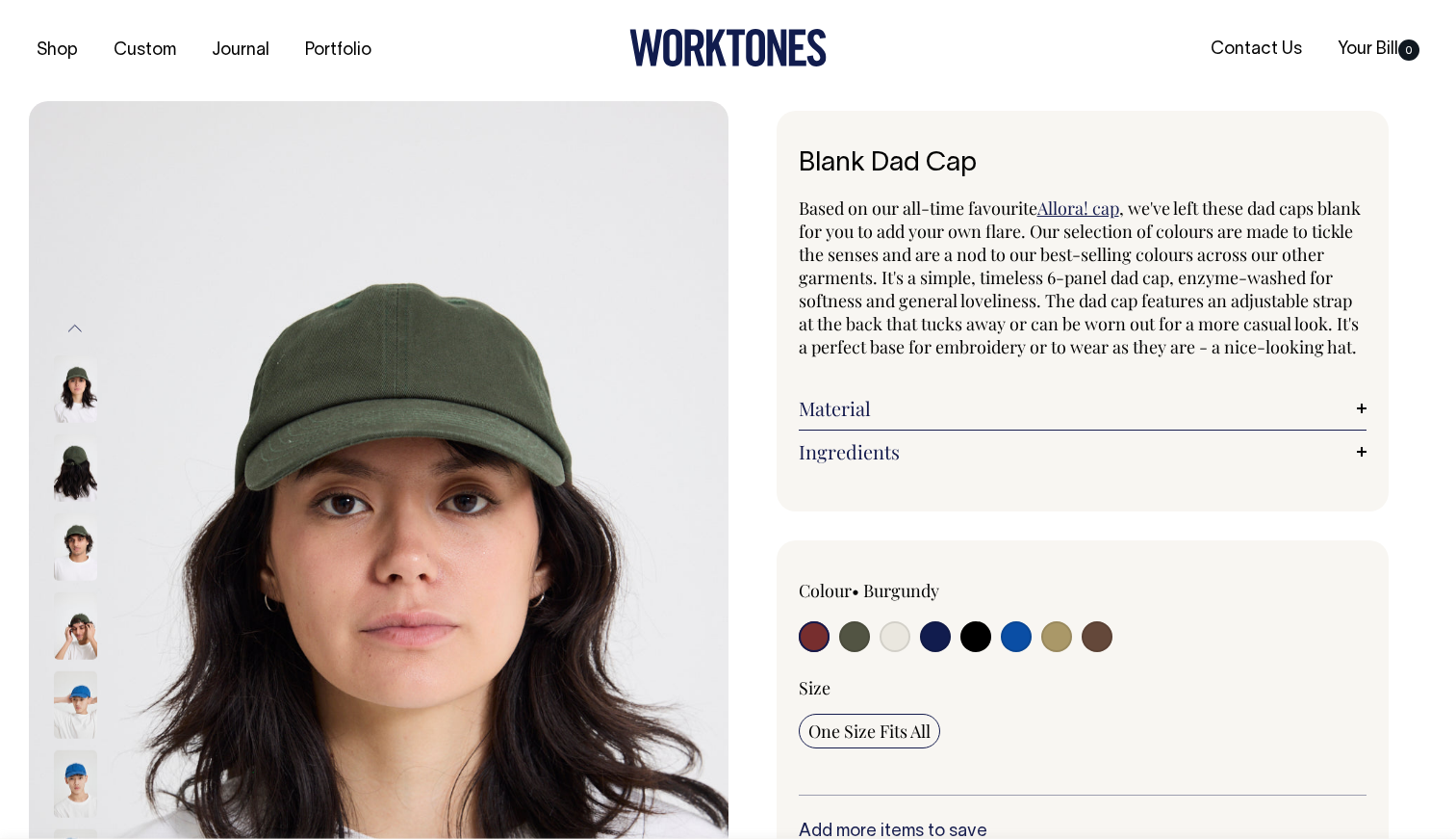
click at [814, 652] on input "radio" at bounding box center [814, 635] width 30 height 30
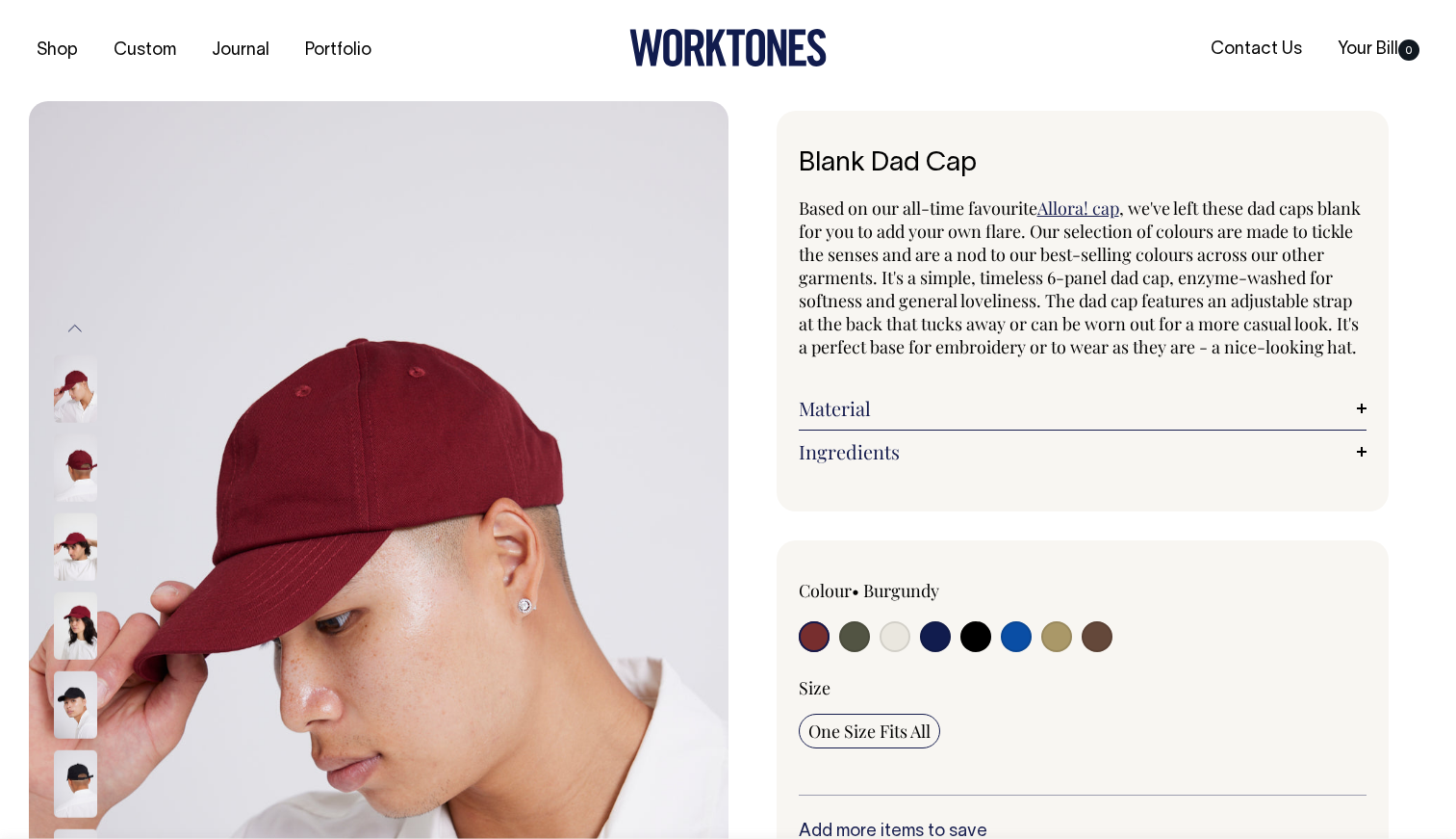
click at [818, 652] on input "radio" at bounding box center [814, 635] width 30 height 30
click at [67, 625] on img at bounding box center [76, 626] width 43 height 68
